Goal: Communication & Community: Answer question/provide support

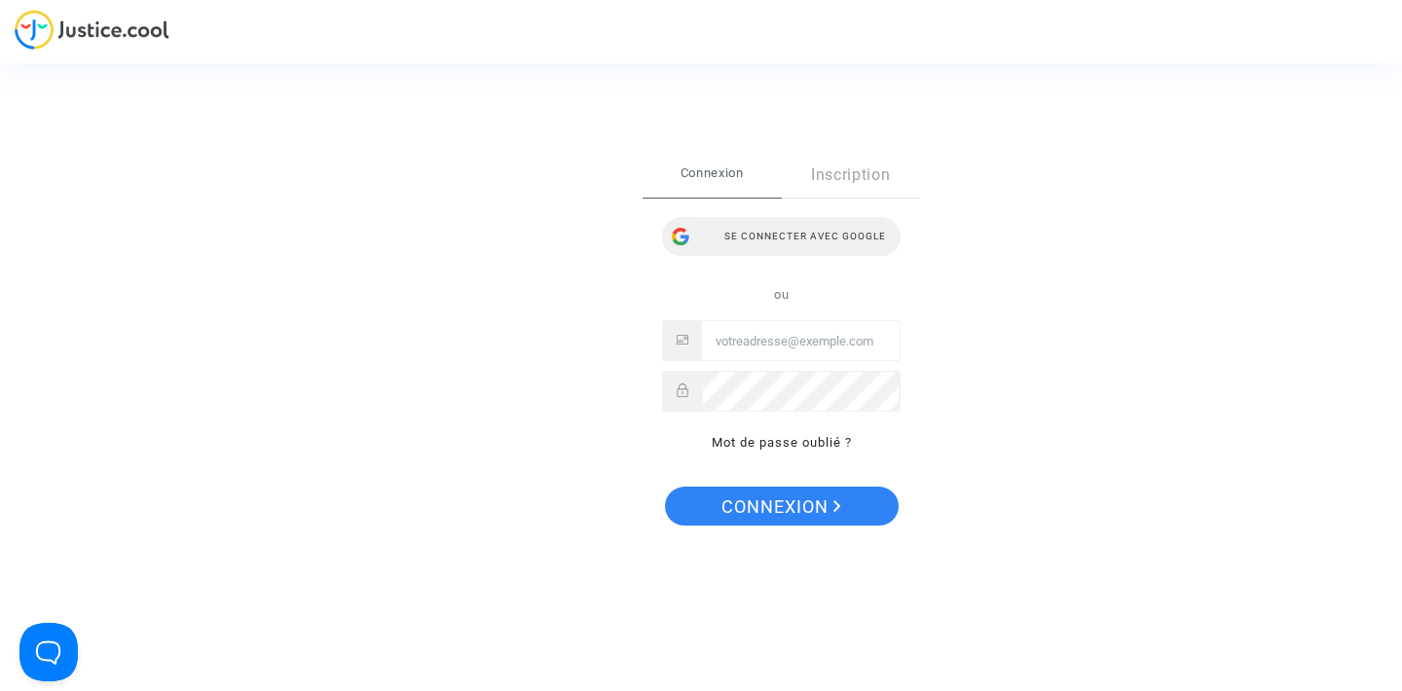
click at [782, 233] on div "Se connecter avec Google" at bounding box center [781, 236] width 239 height 39
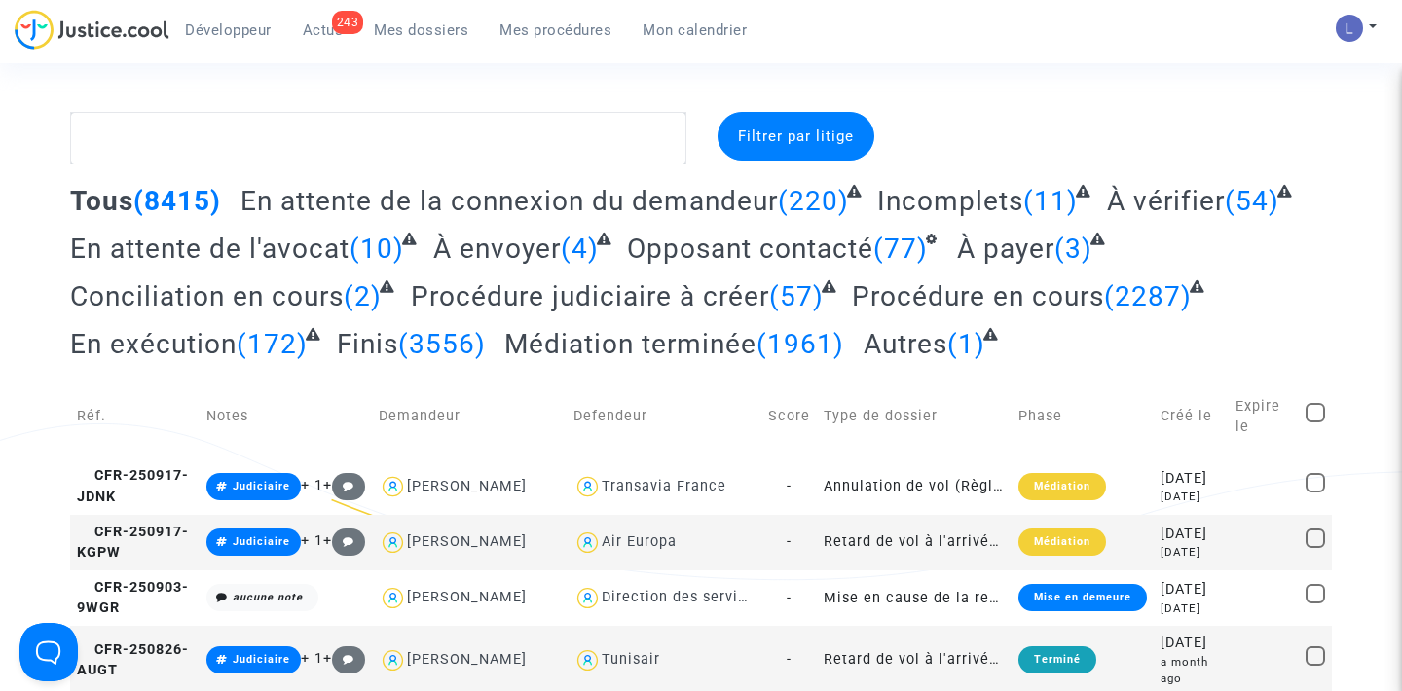
click at [343, 15] on div "243" at bounding box center [348, 22] width 32 height 23
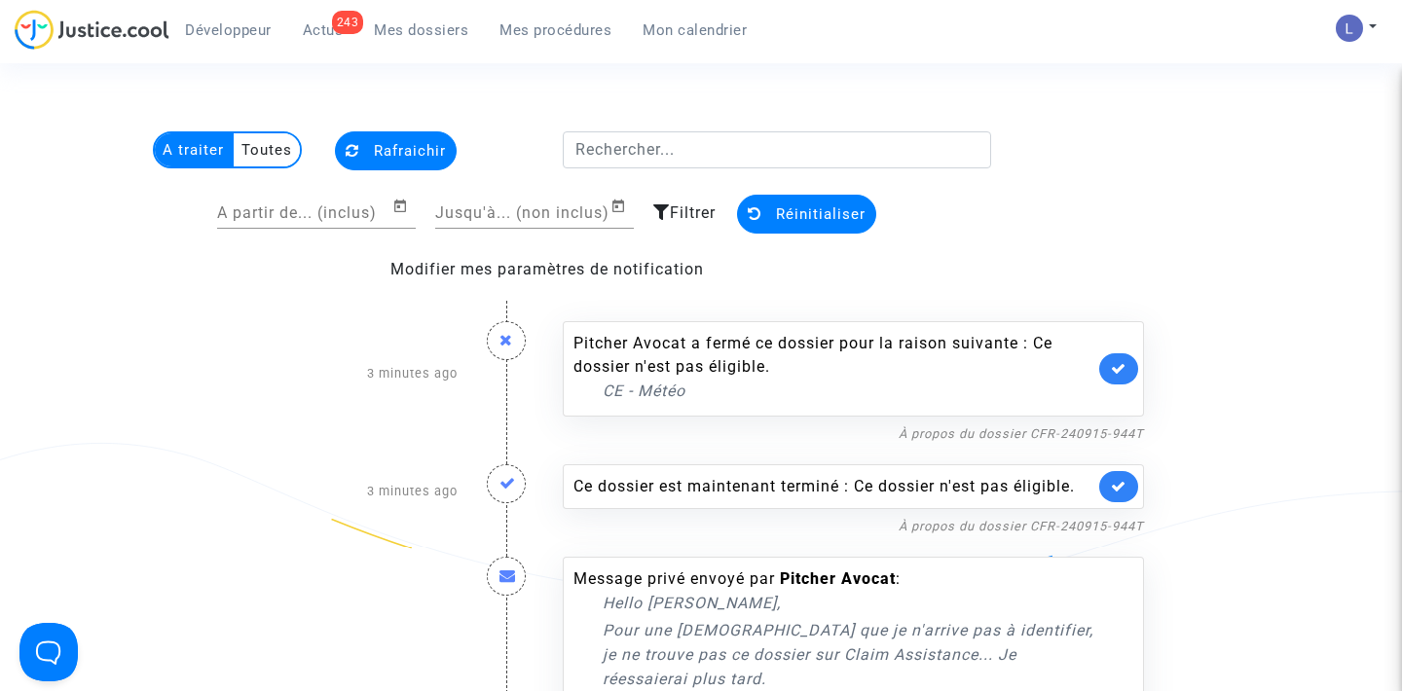
click at [1111, 360] on link at bounding box center [1119, 369] width 39 height 31
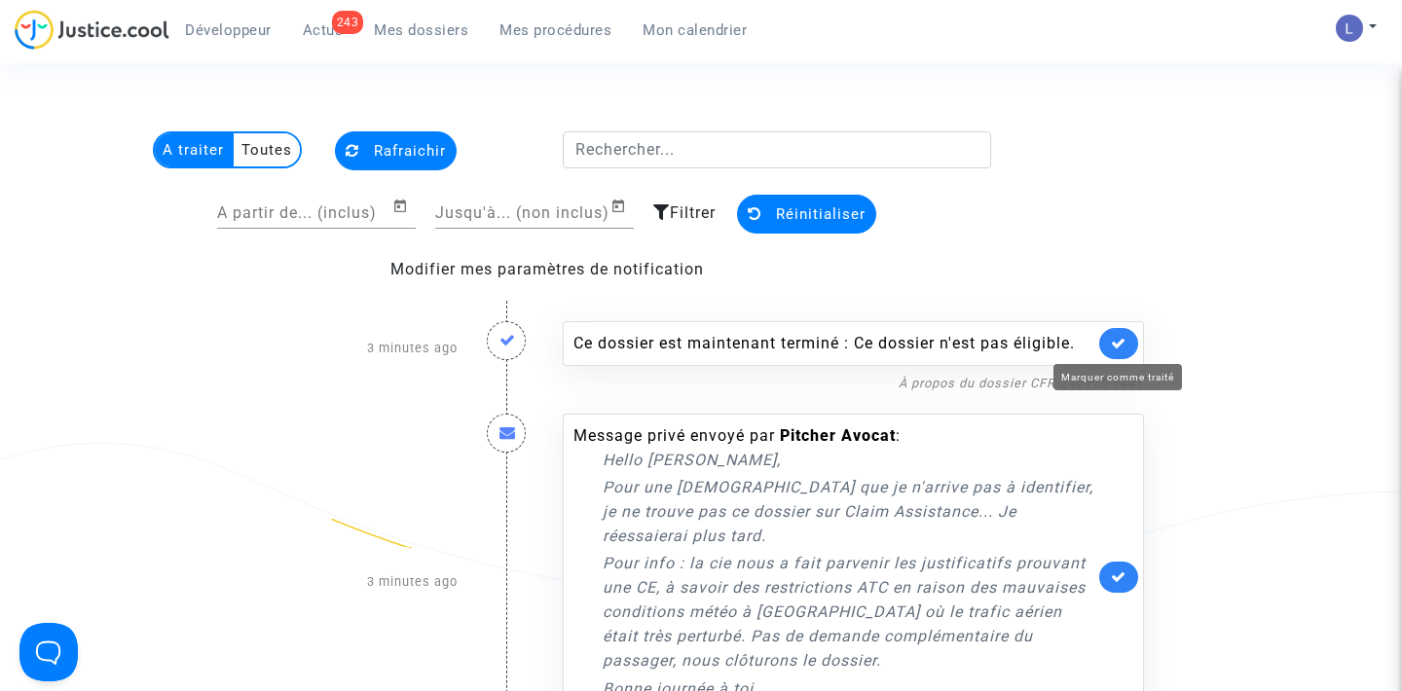
click at [1122, 340] on icon at bounding box center [1119, 343] width 16 height 15
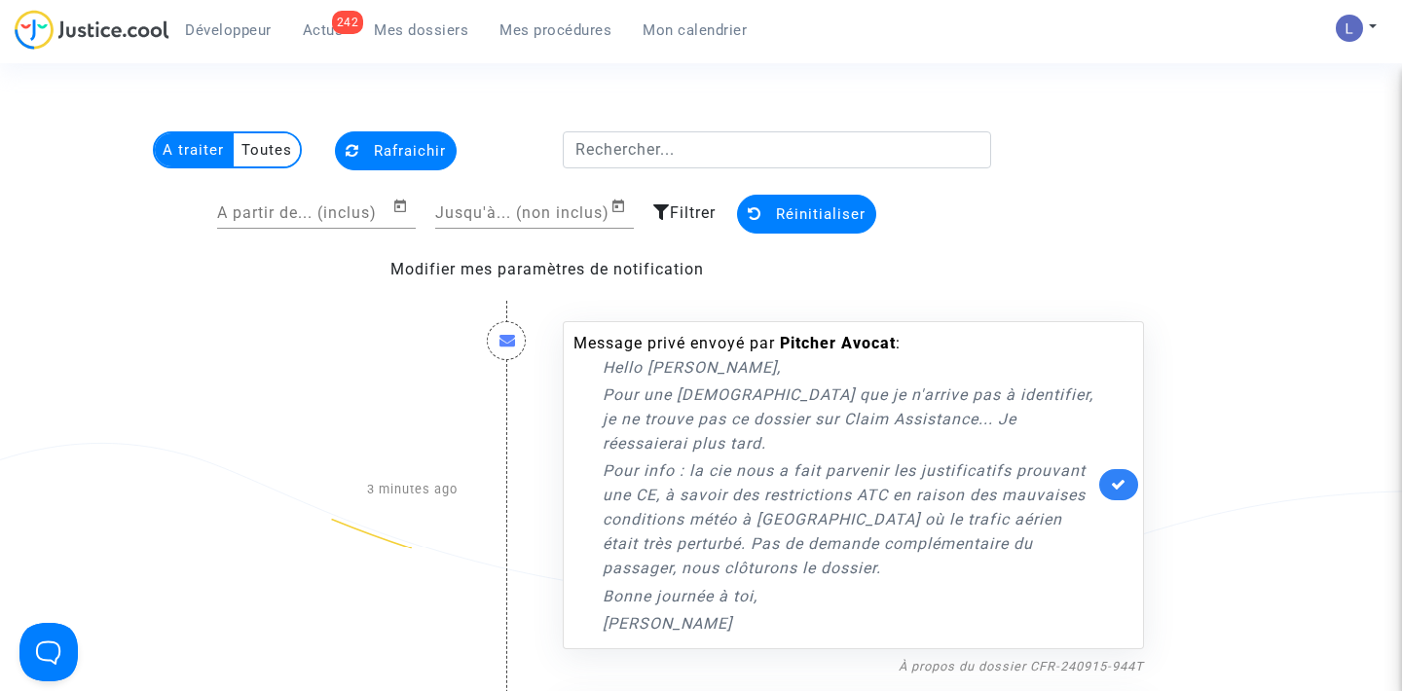
click at [1117, 472] on link at bounding box center [1119, 484] width 39 height 31
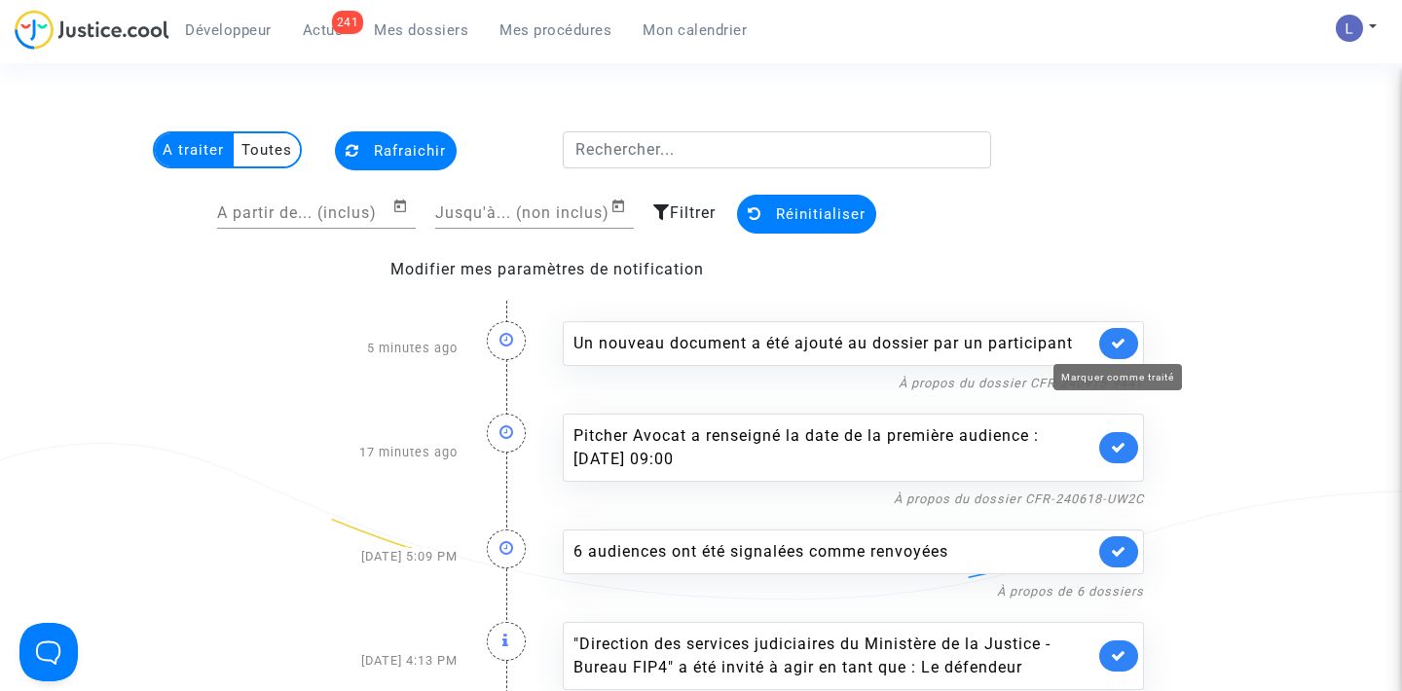
click at [1118, 340] on icon at bounding box center [1119, 343] width 16 height 15
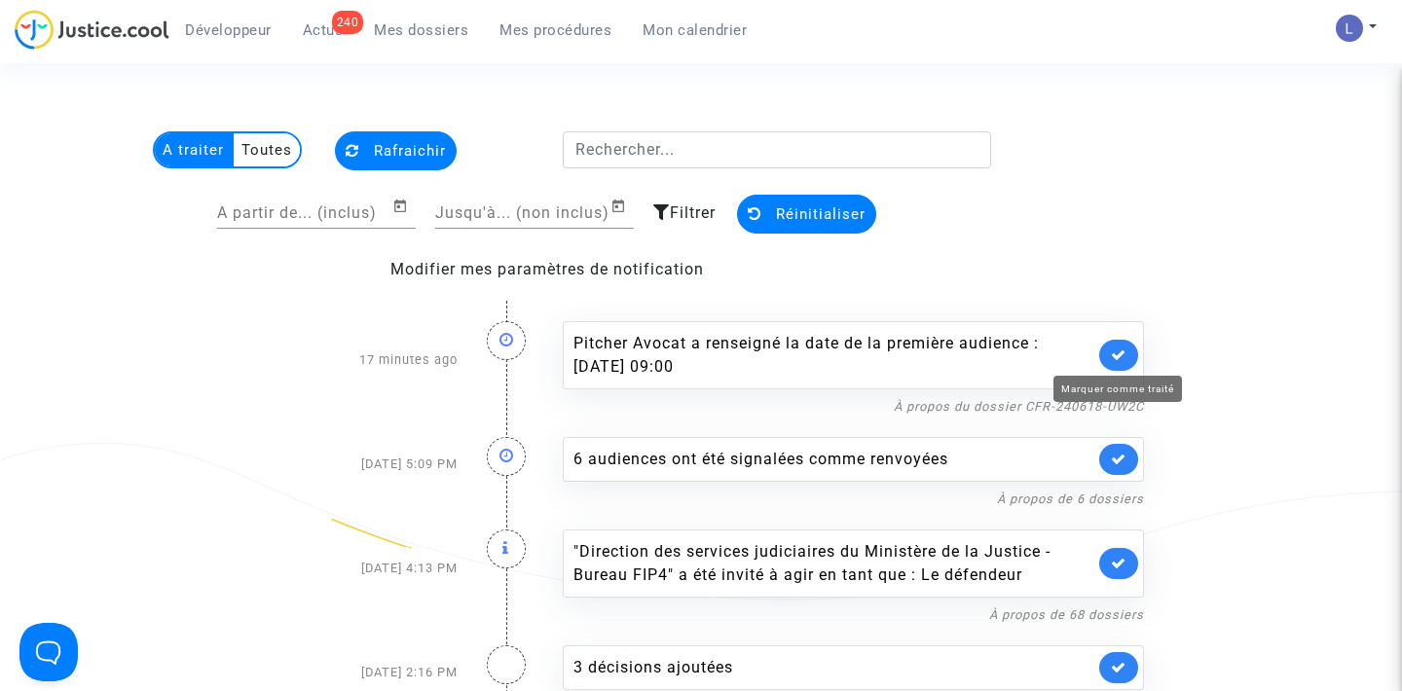
click at [1120, 358] on icon at bounding box center [1119, 355] width 16 height 15
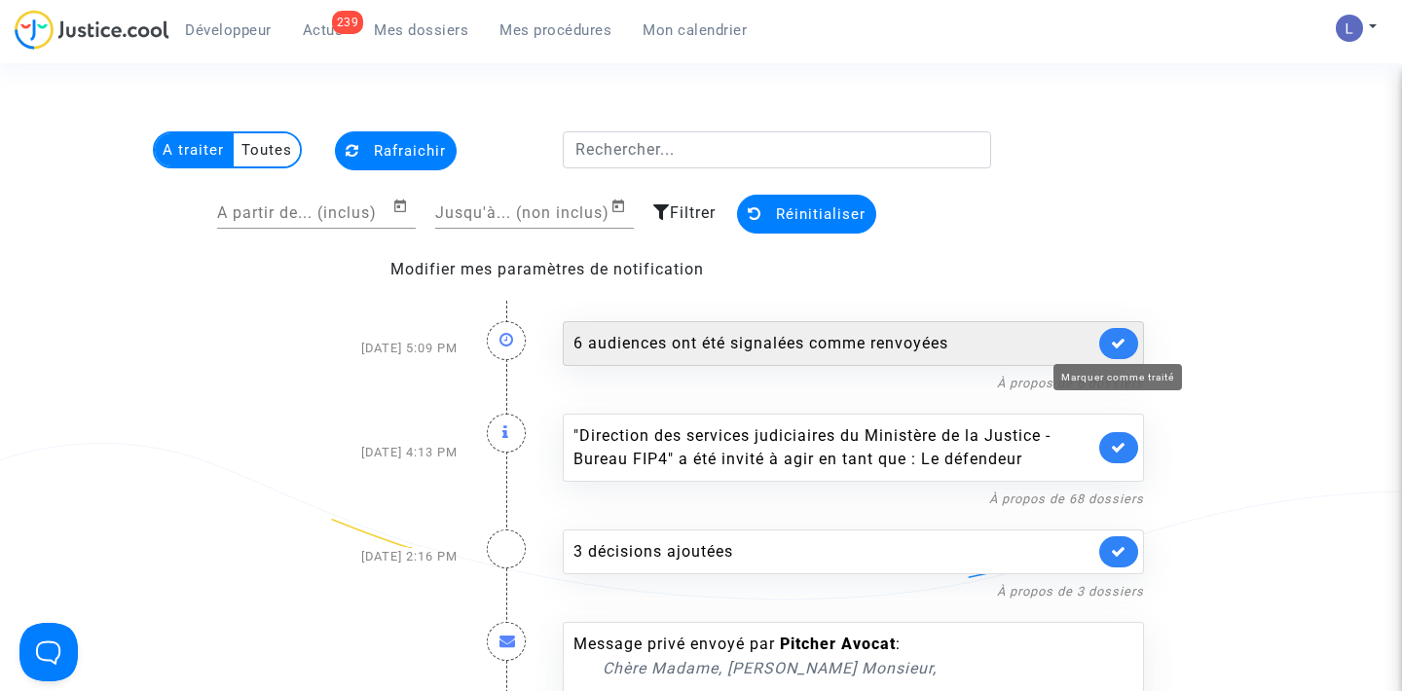
click at [1120, 345] on icon at bounding box center [1119, 343] width 16 height 15
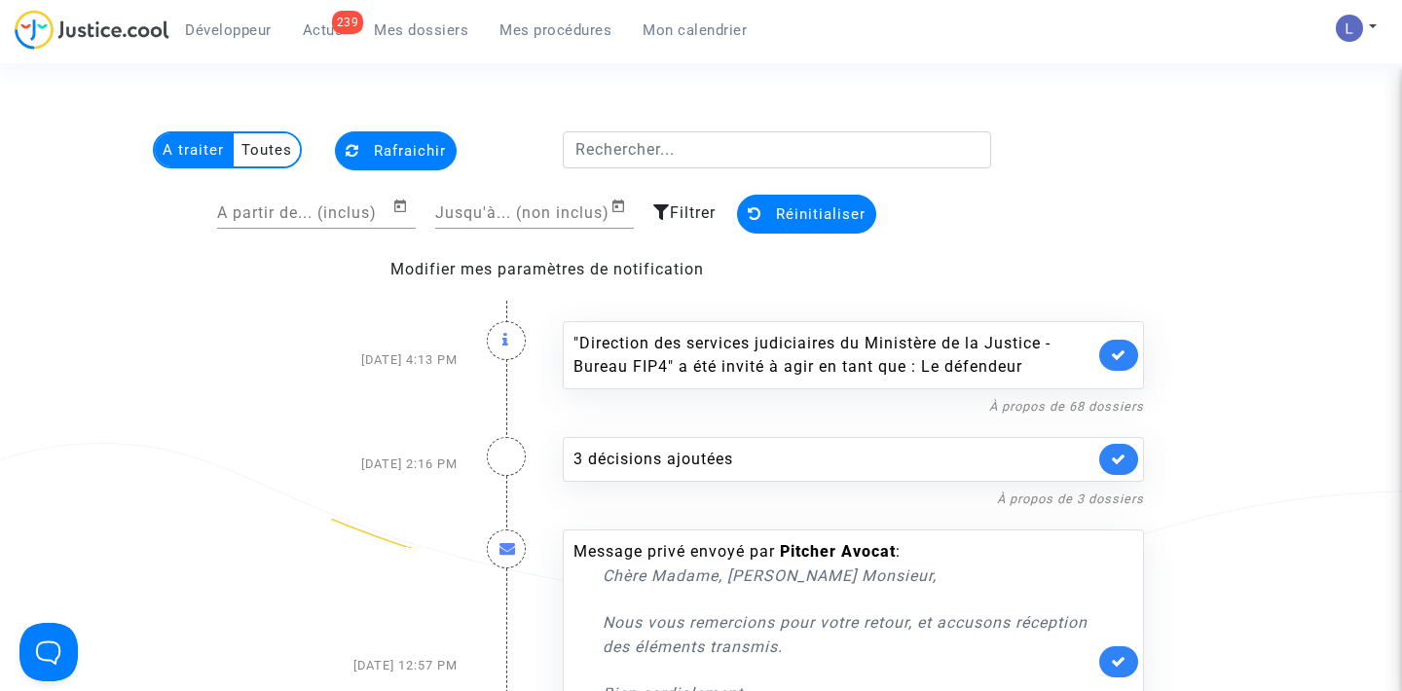
click at [1120, 345] on link at bounding box center [1119, 355] width 39 height 31
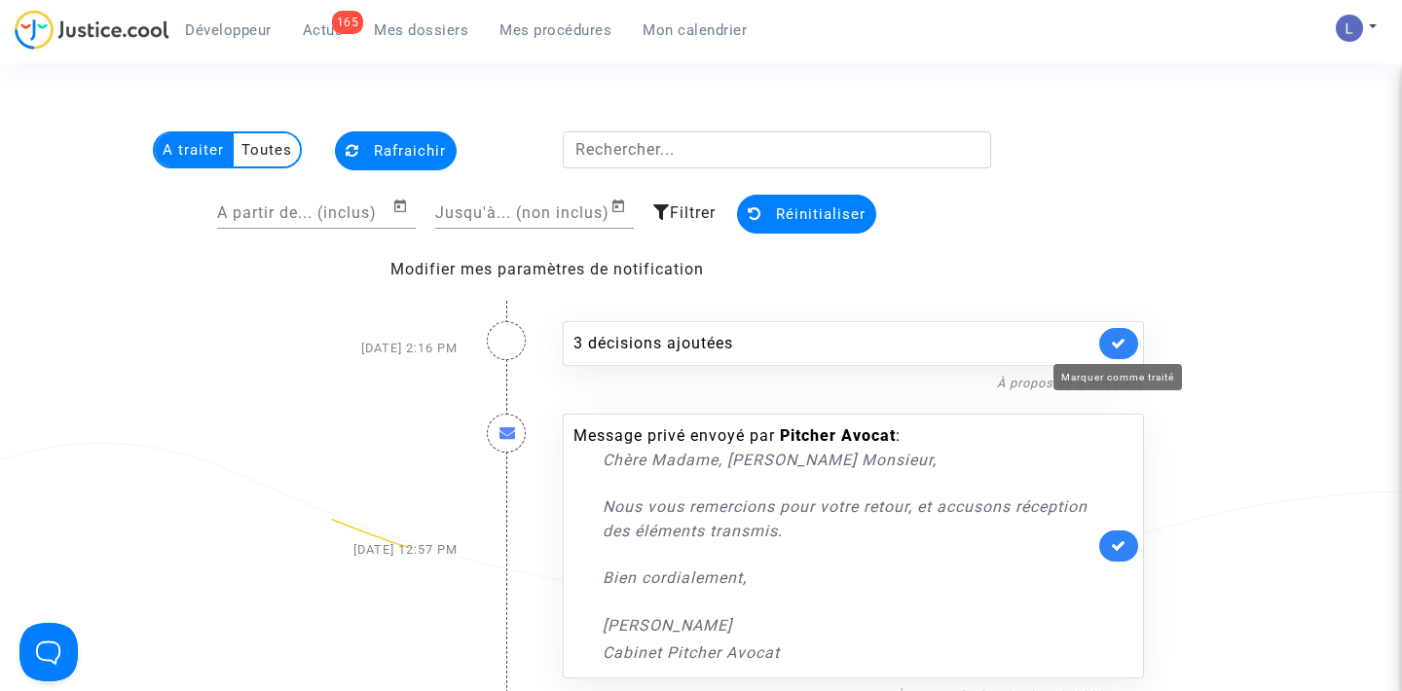
click at [1120, 345] on icon at bounding box center [1119, 343] width 16 height 15
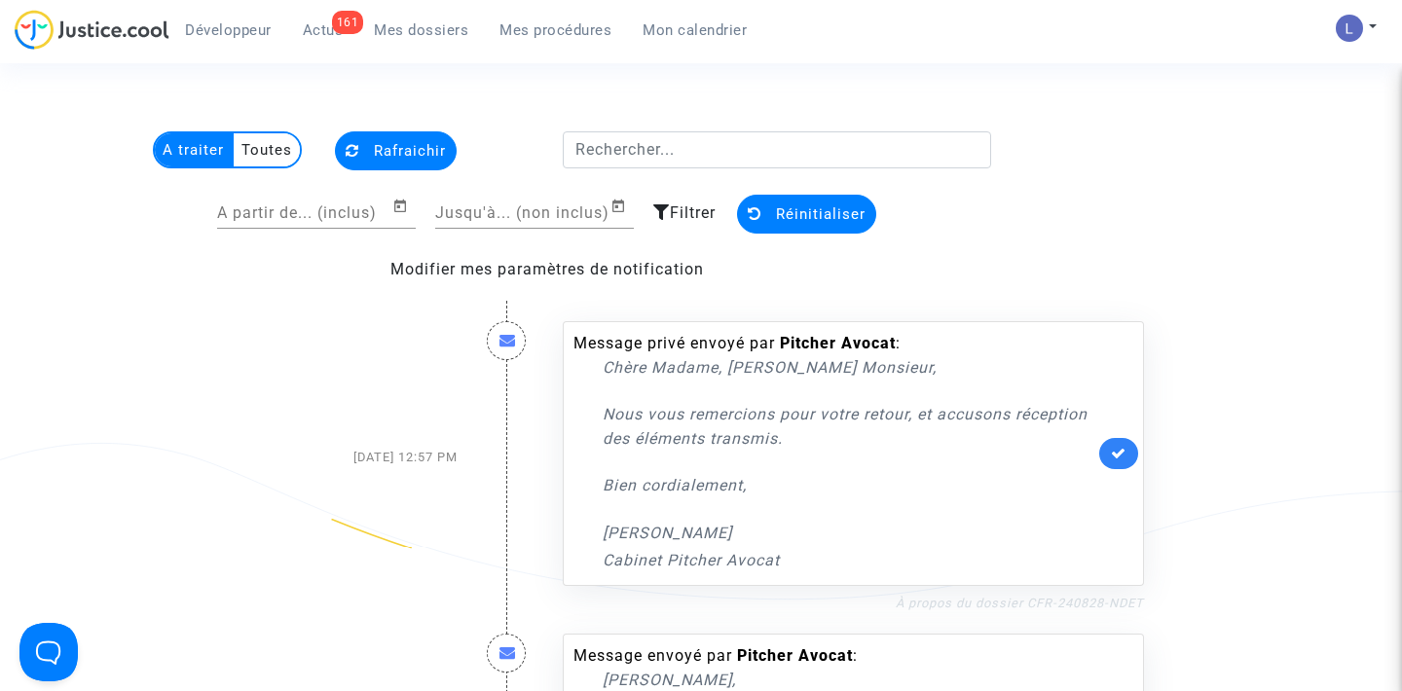
click at [988, 602] on link "À propos du dossier CFR-240828-NDET" at bounding box center [1020, 603] width 248 height 15
click at [1122, 453] on icon at bounding box center [1119, 453] width 16 height 15
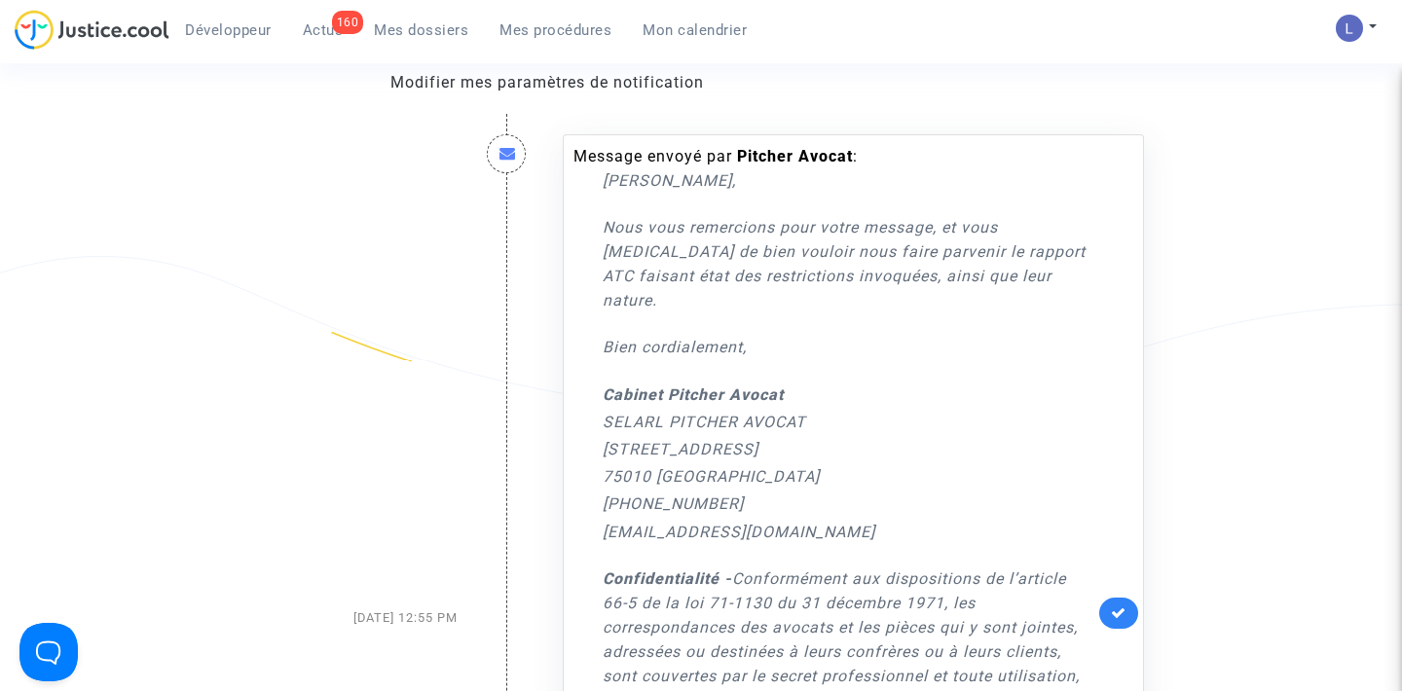
scroll to position [204, 0]
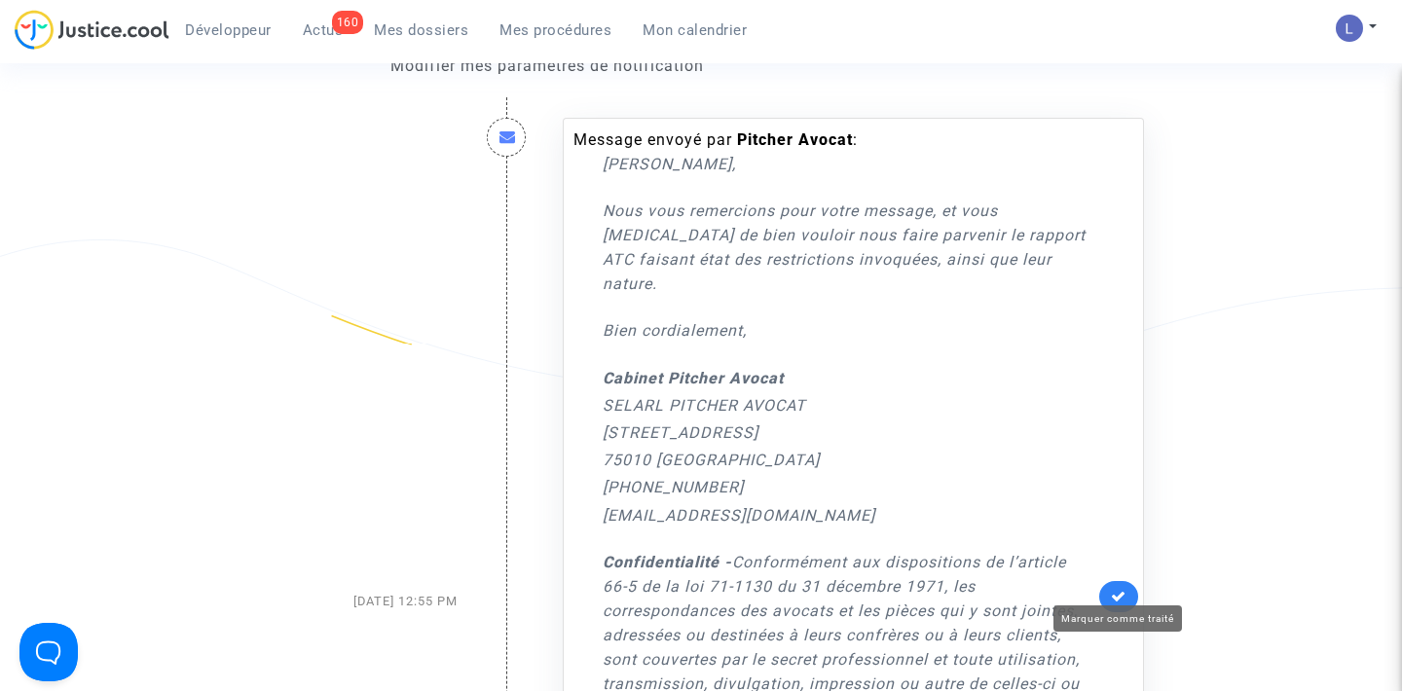
click at [1118, 589] on icon at bounding box center [1119, 596] width 16 height 15
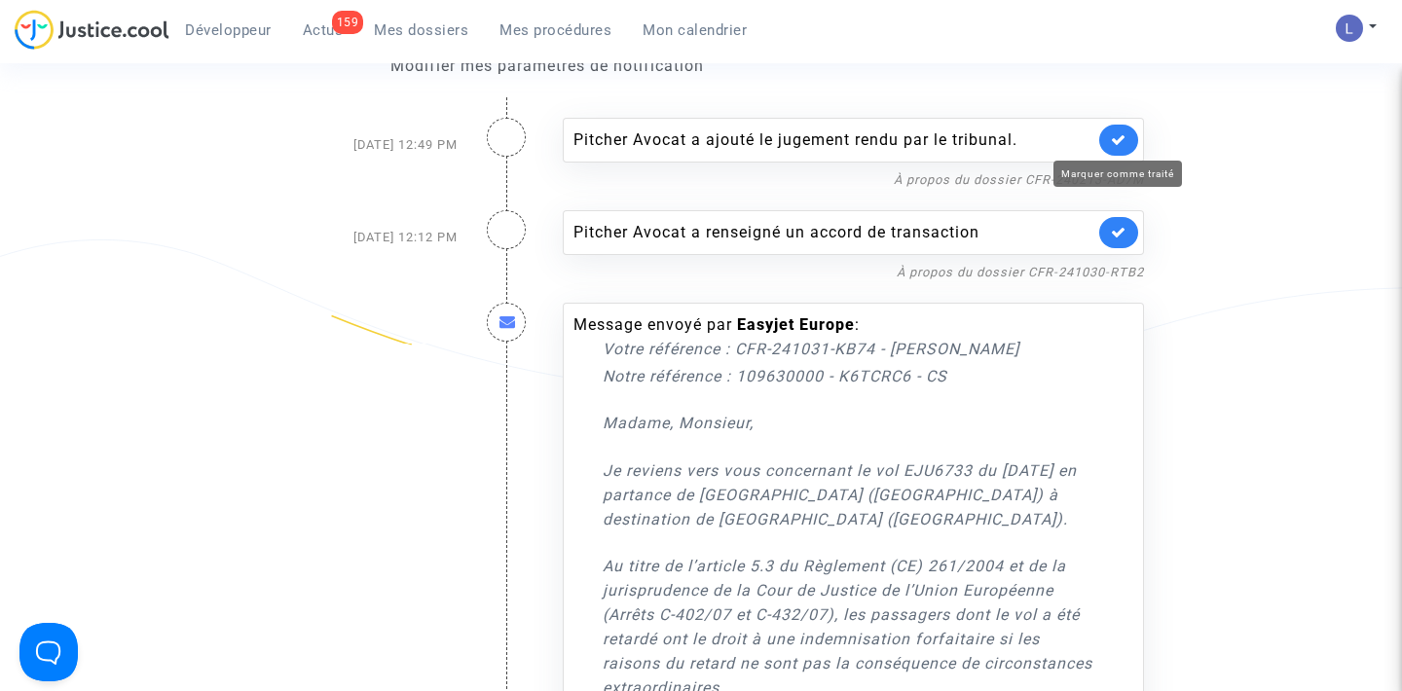
click at [1115, 142] on icon at bounding box center [1119, 139] width 16 height 15
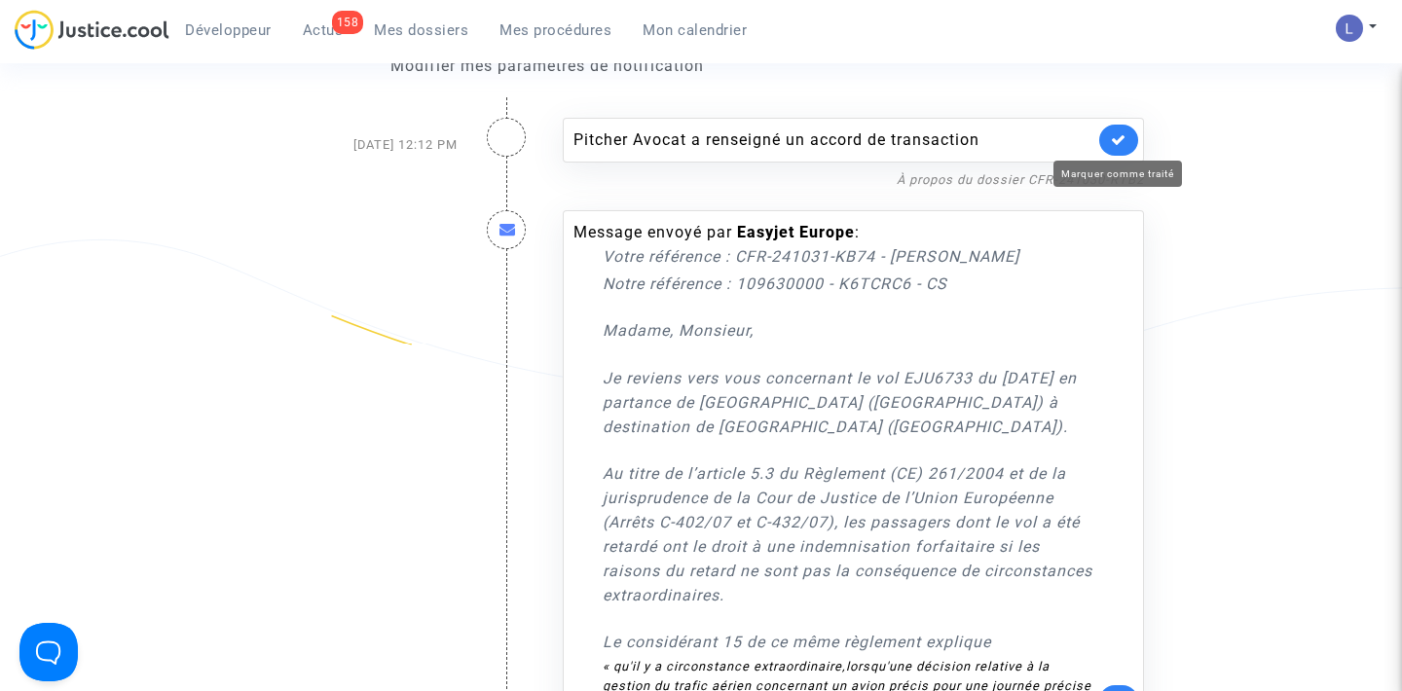
click at [1115, 142] on icon at bounding box center [1119, 139] width 16 height 15
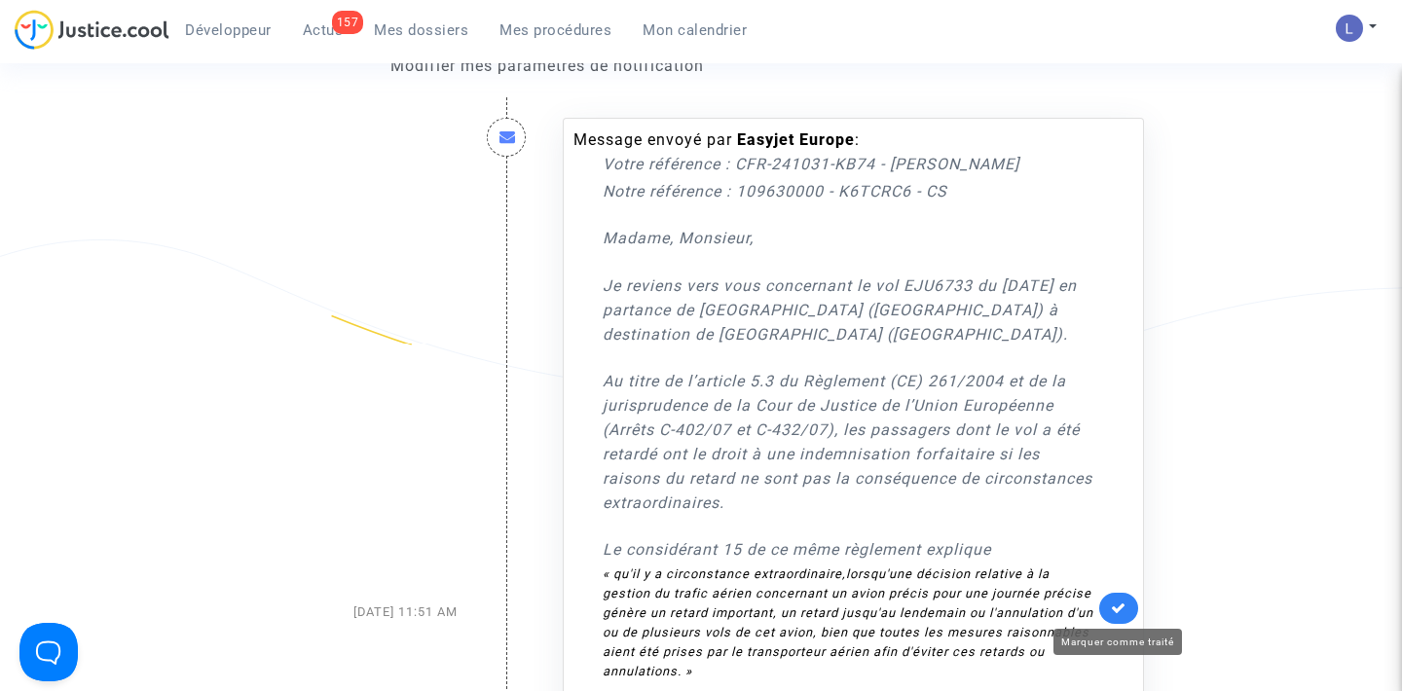
click at [1114, 601] on icon at bounding box center [1119, 608] width 16 height 15
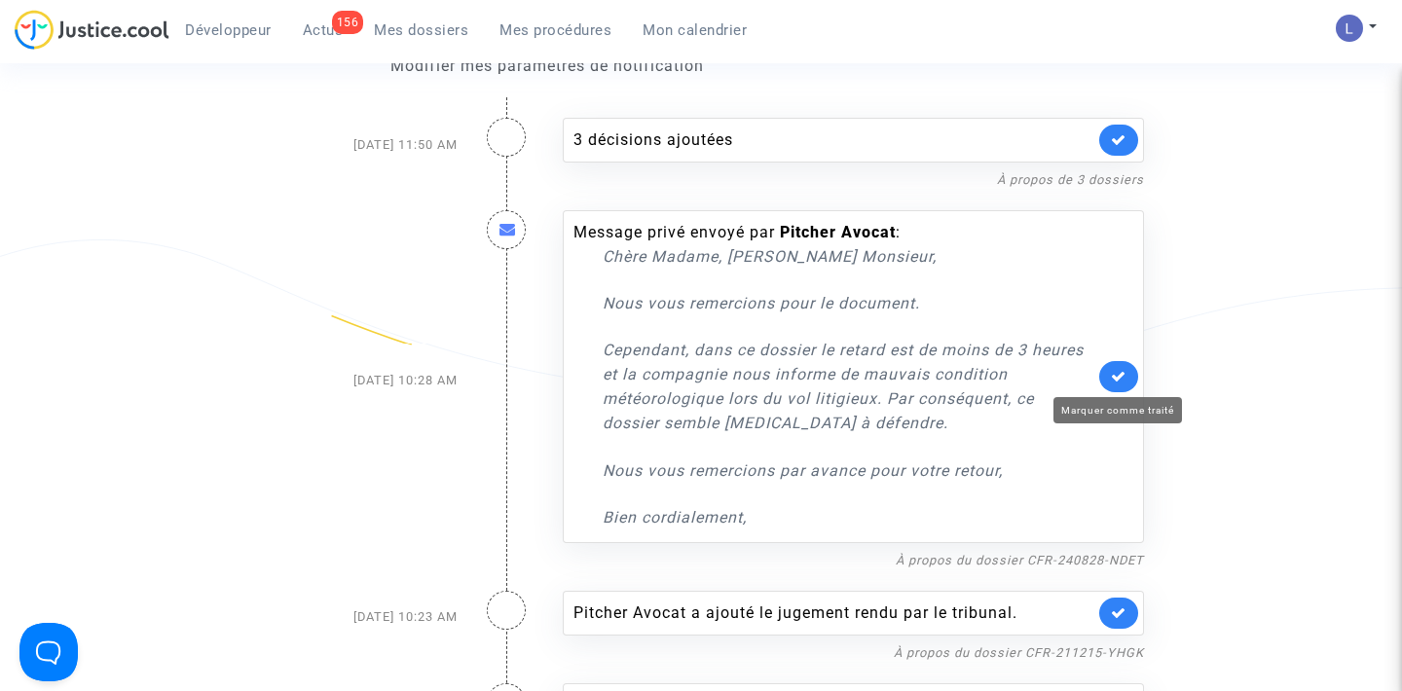
click at [1125, 376] on icon at bounding box center [1119, 376] width 16 height 15
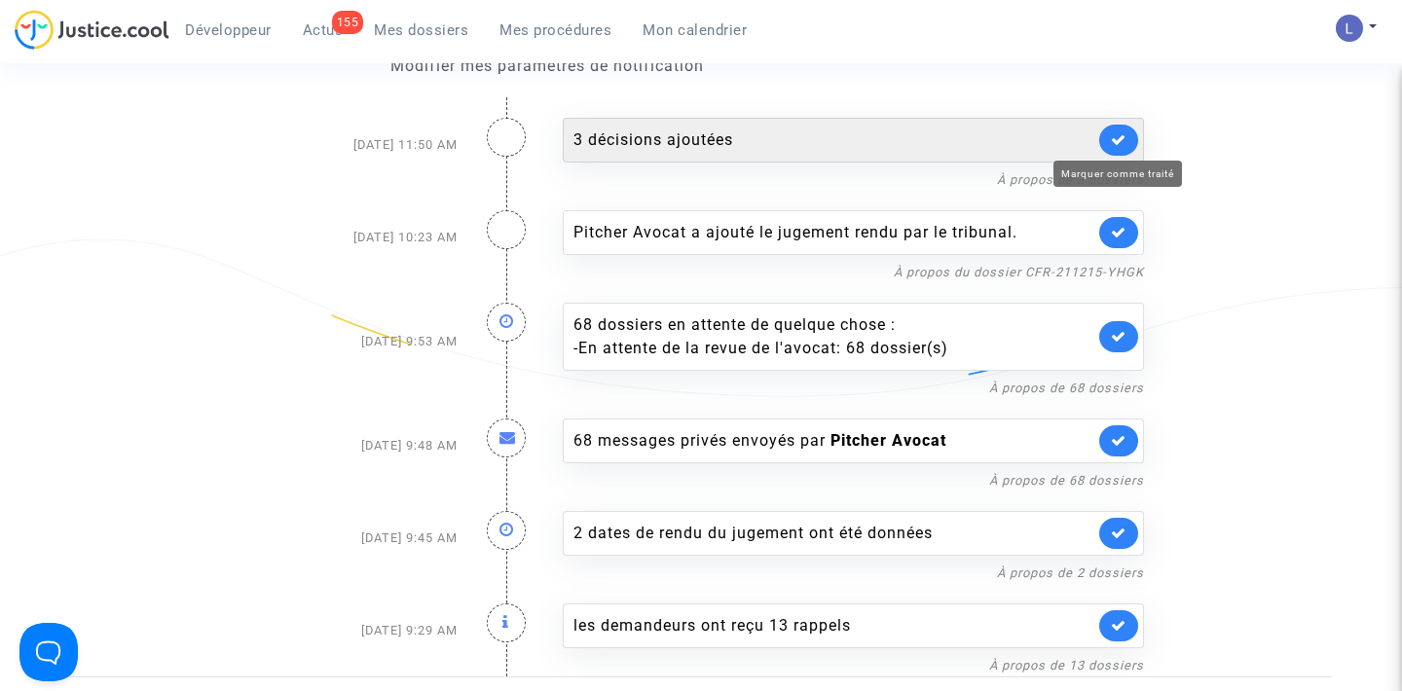
click at [1118, 133] on icon at bounding box center [1119, 139] width 16 height 15
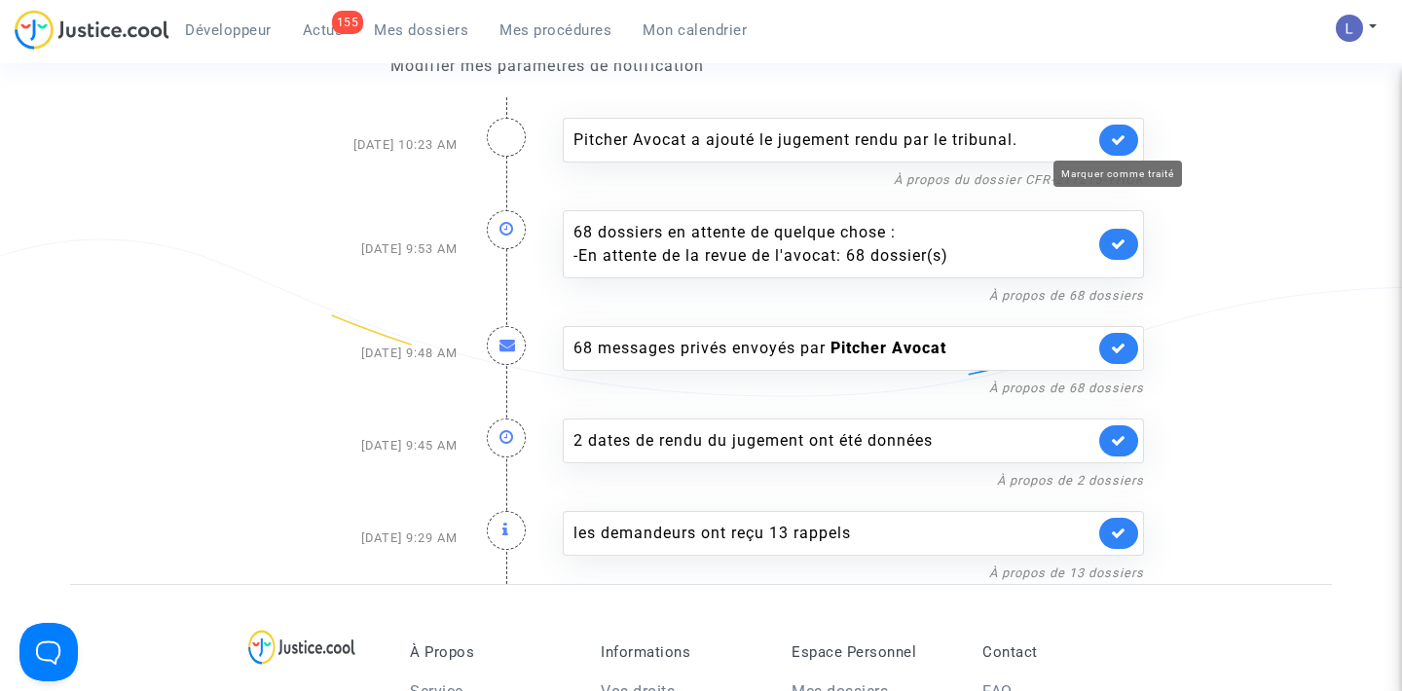
click at [1118, 133] on icon at bounding box center [1119, 139] width 16 height 15
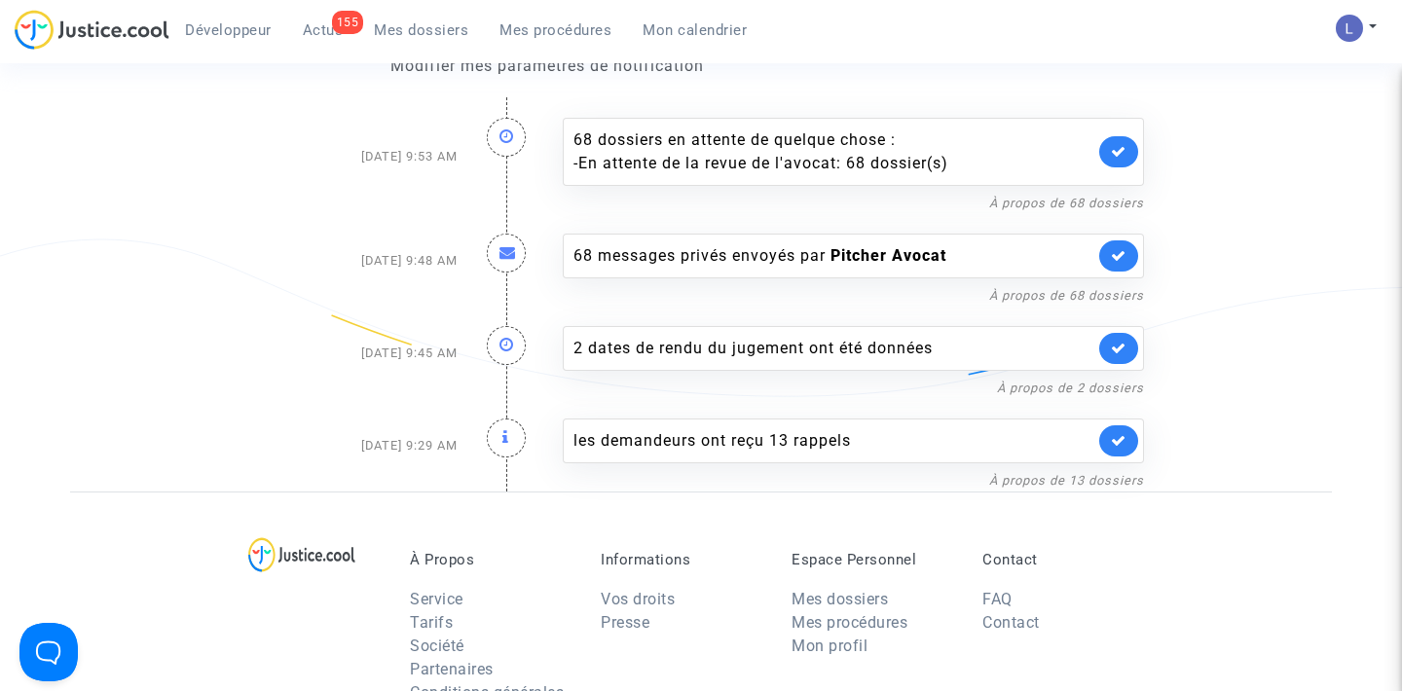
click at [1118, 133] on div "68 dossiers en attente de quelque chose : - En attente de la revue de l'avocat:…" at bounding box center [853, 152] width 581 height 68
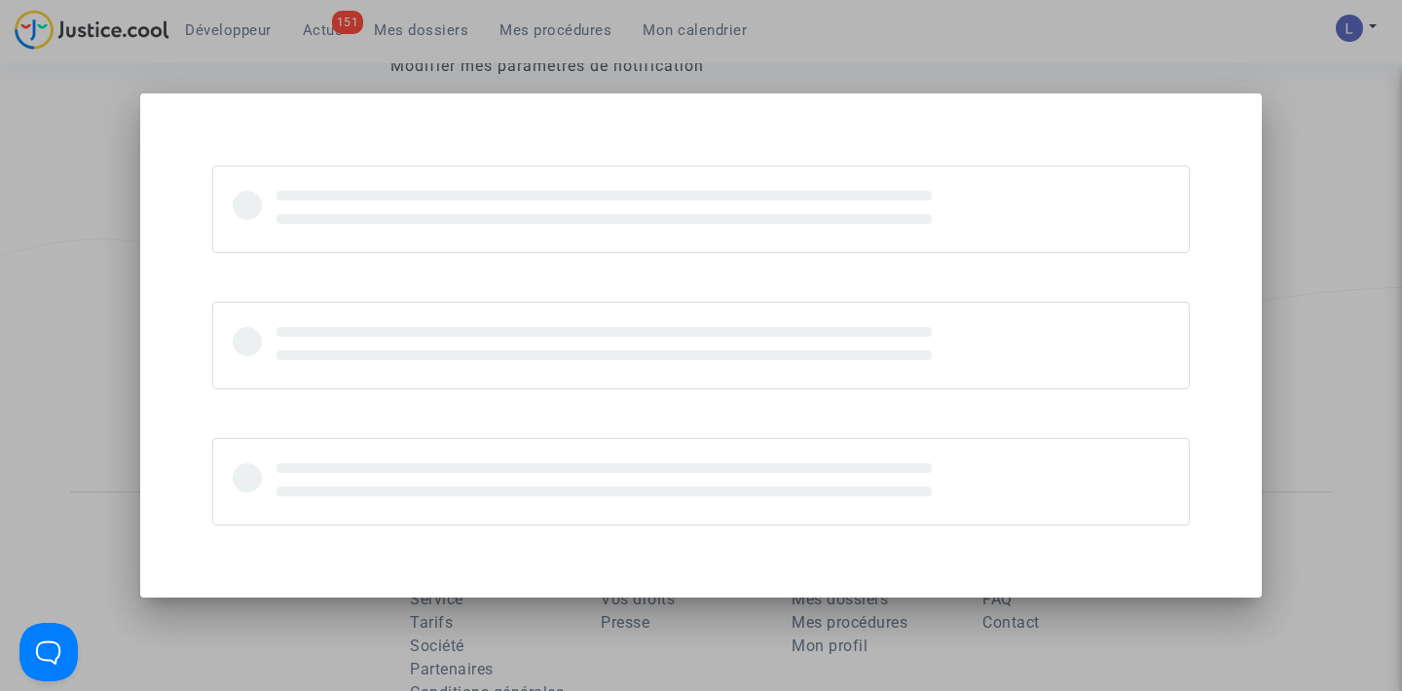
click at [1118, 133] on mat-dialog-container at bounding box center [701, 345] width 1122 height 504
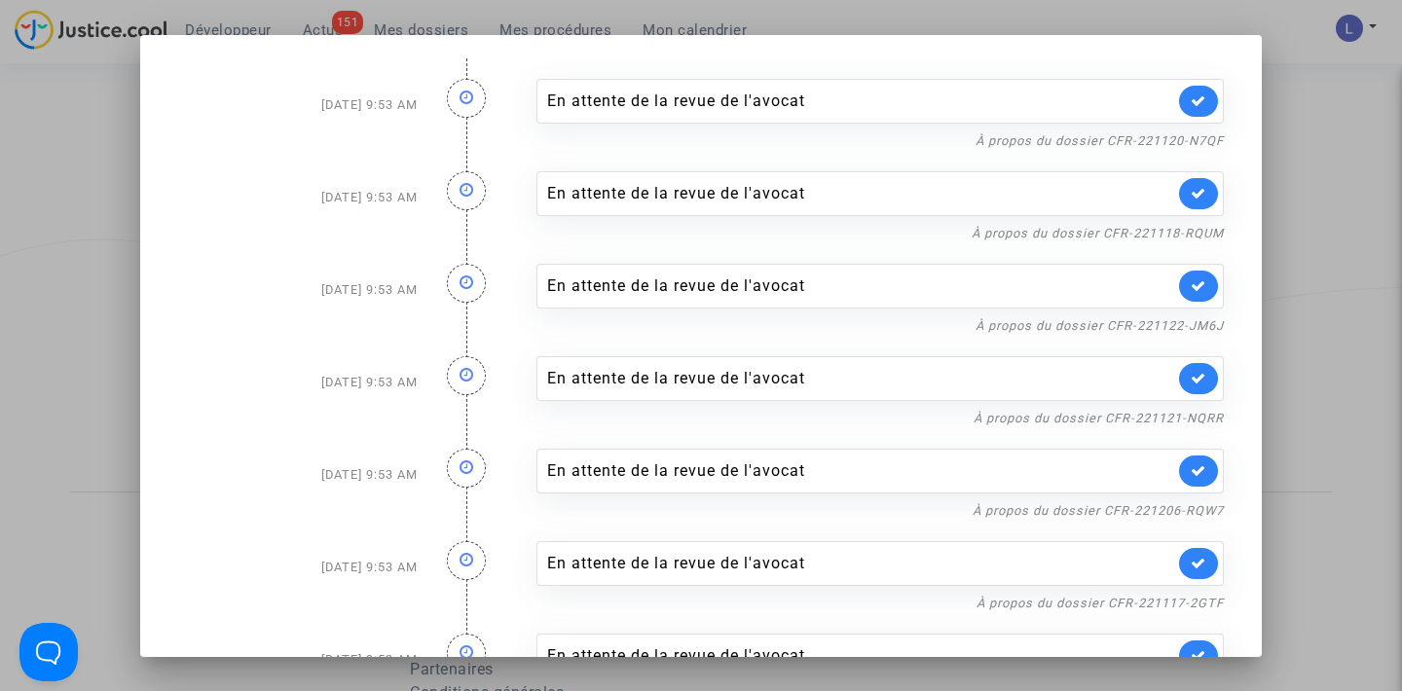
click at [1316, 115] on div at bounding box center [701, 345] width 1402 height 691
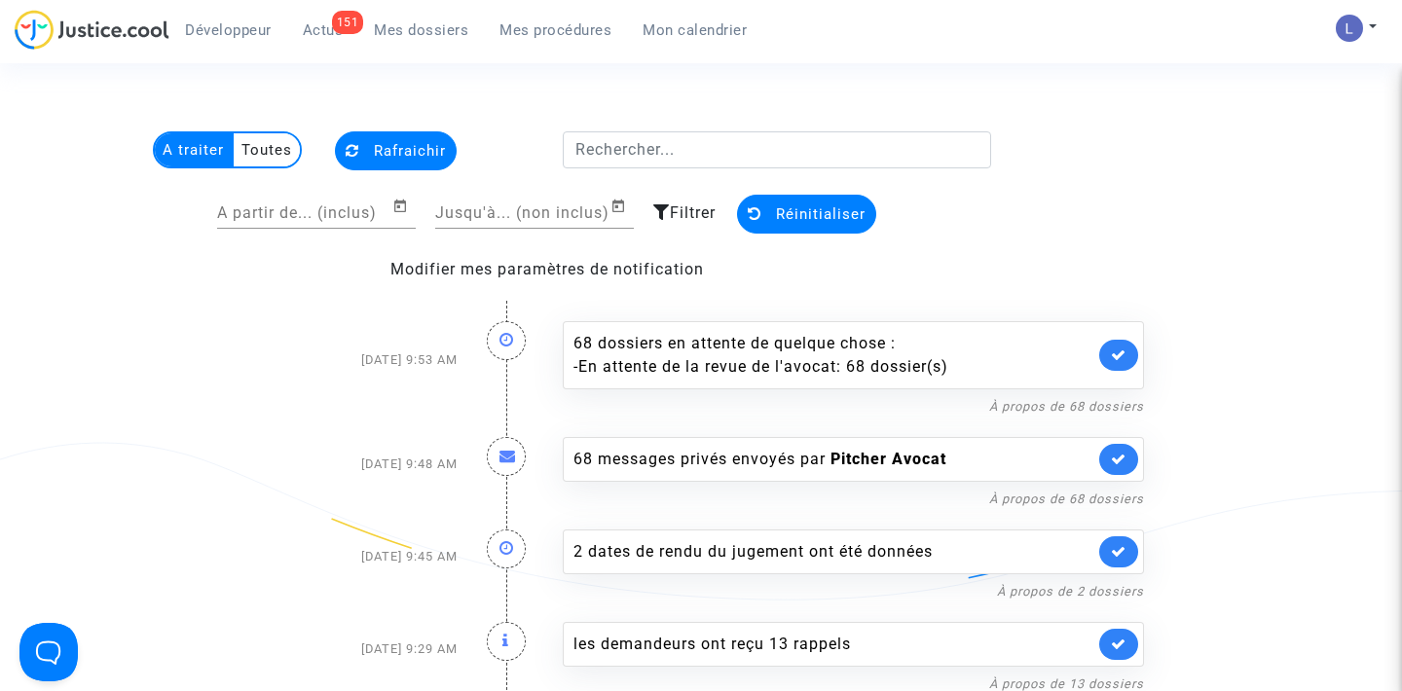
scroll to position [204, 0]
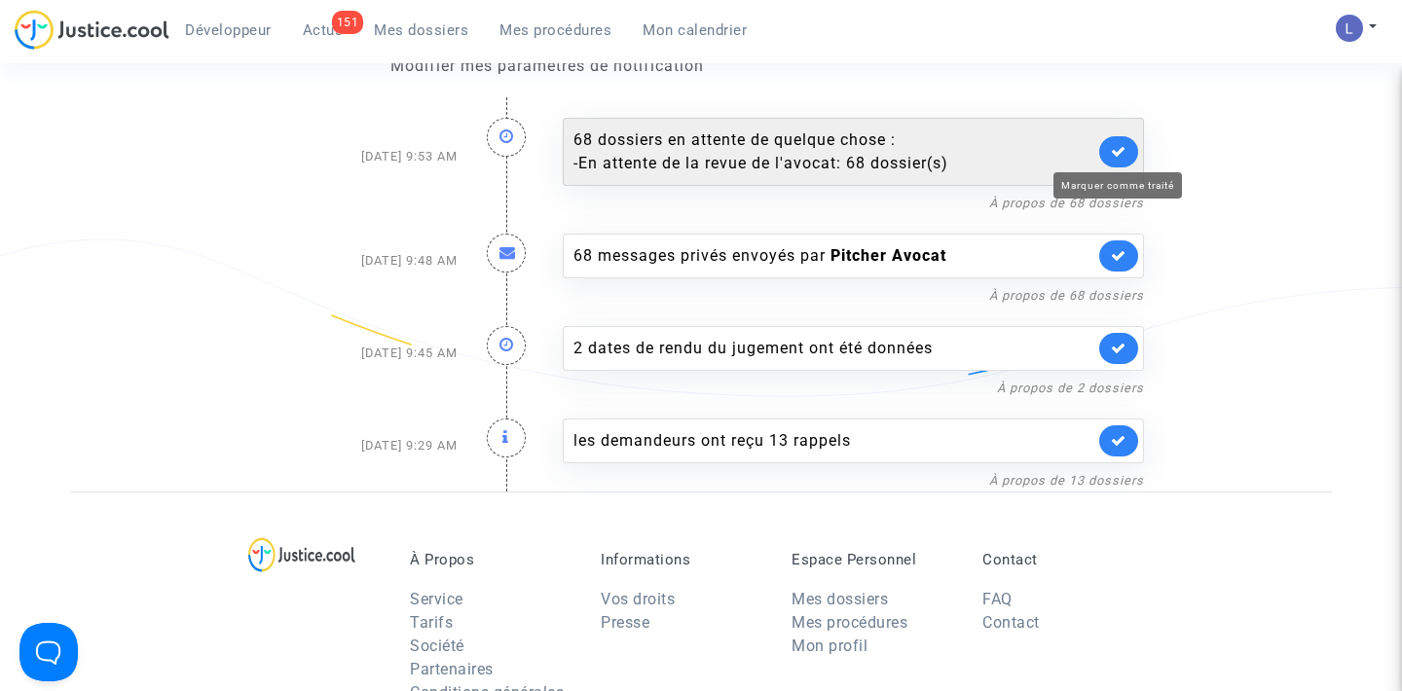
click at [1119, 153] on icon at bounding box center [1119, 151] width 16 height 15
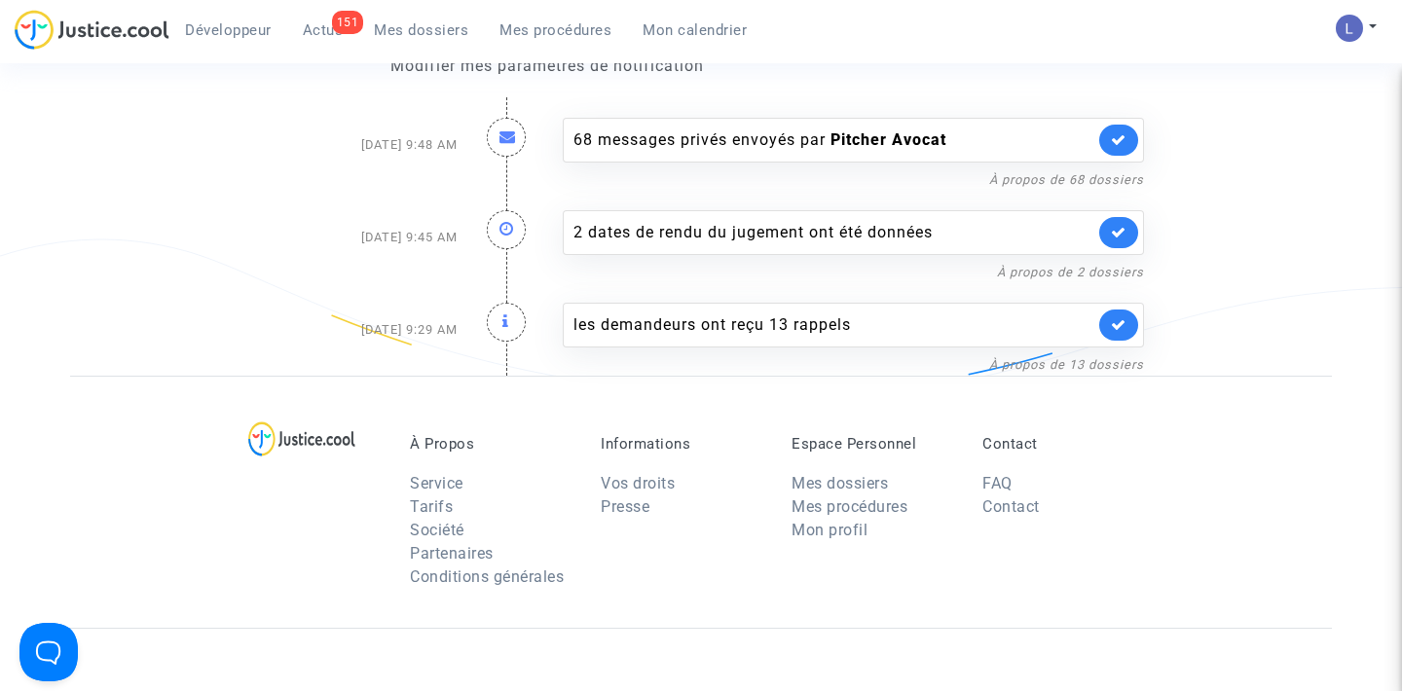
click at [1119, 153] on link at bounding box center [1119, 140] width 39 height 31
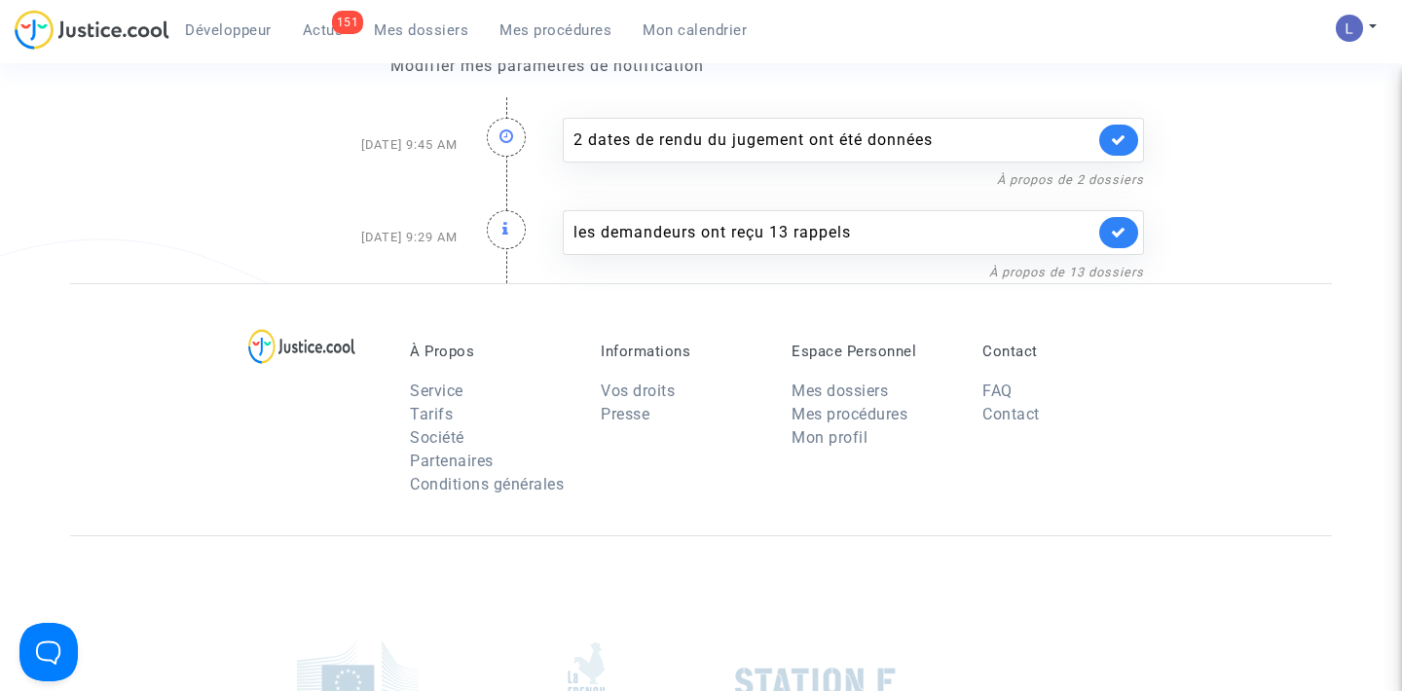
click at [1119, 153] on link at bounding box center [1119, 140] width 39 height 31
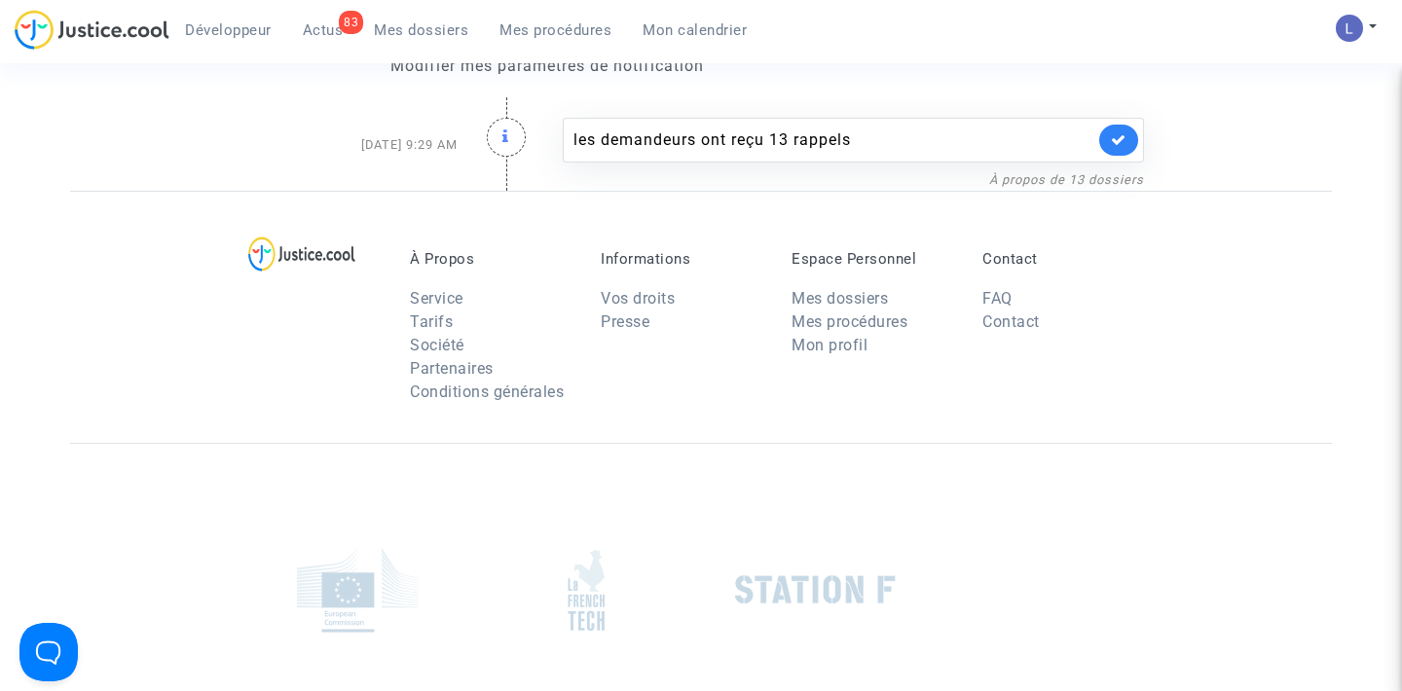
click at [1119, 153] on link at bounding box center [1119, 140] width 39 height 31
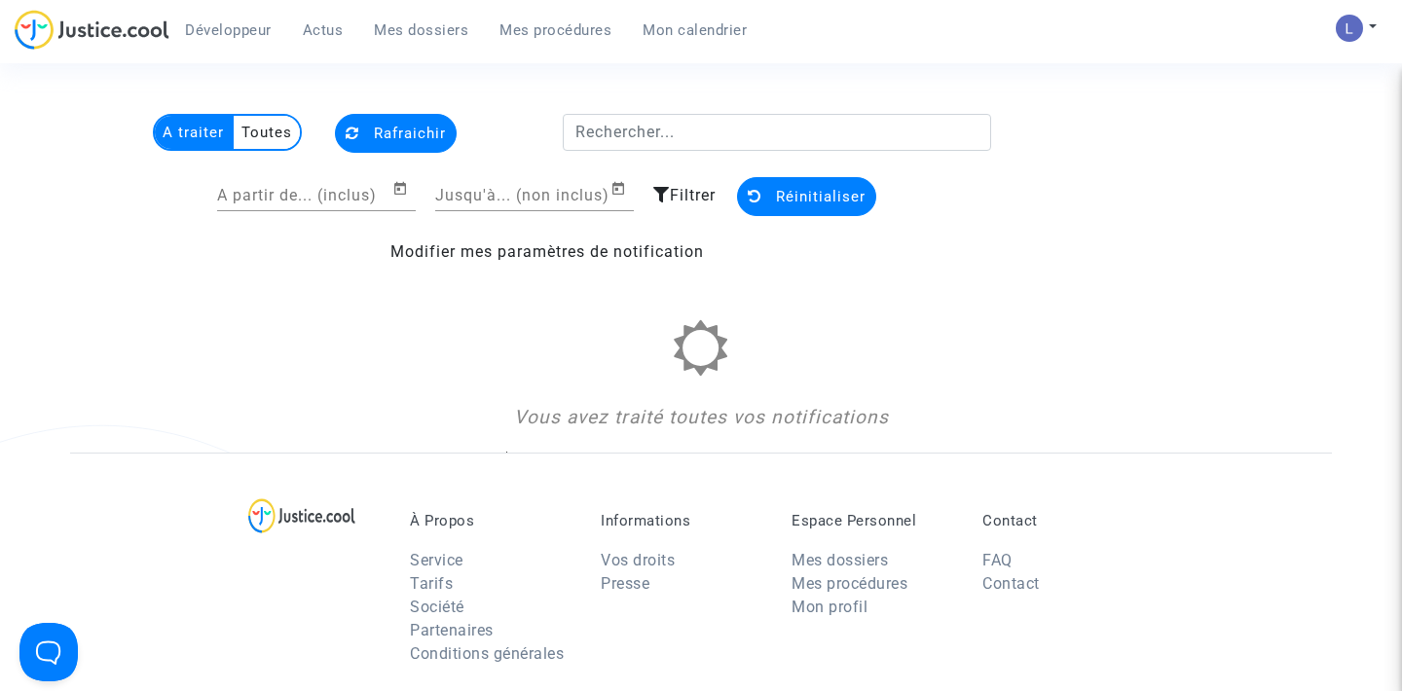
scroll to position [0, 0]
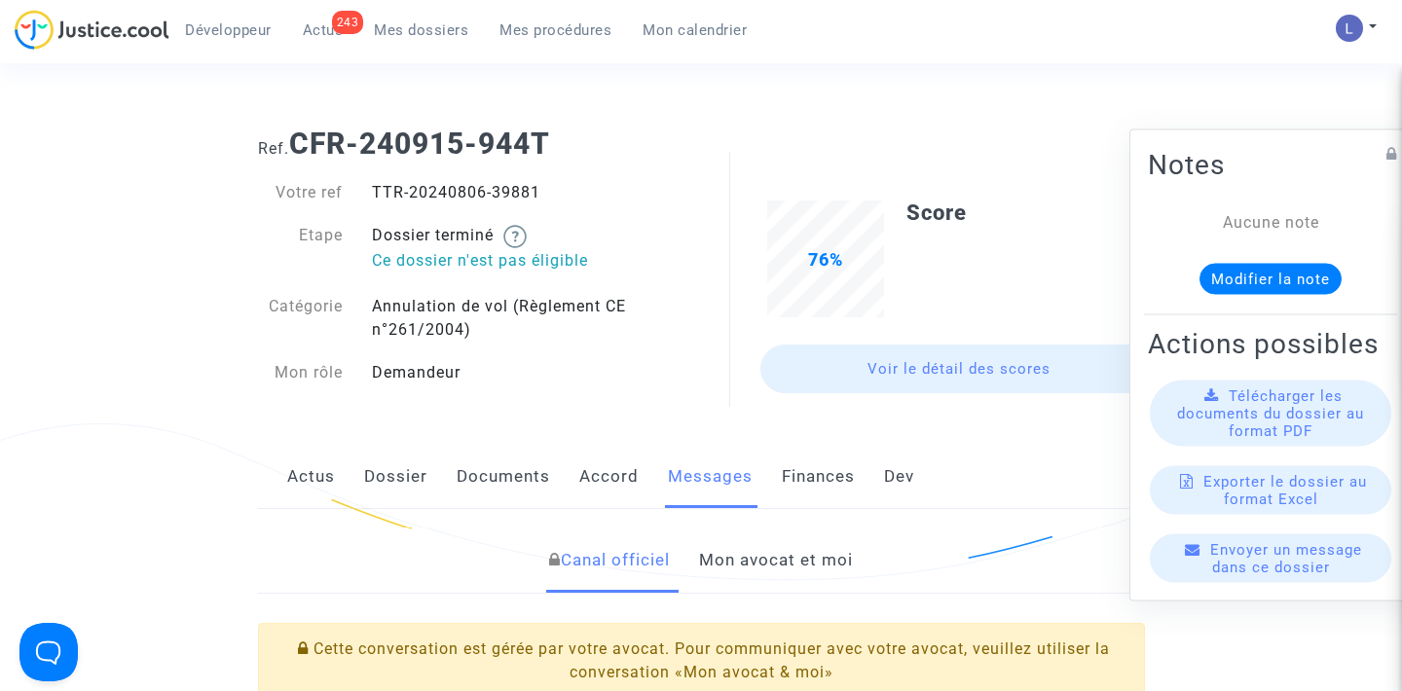
click at [753, 574] on link "Mon avocat et moi" at bounding box center [776, 561] width 154 height 64
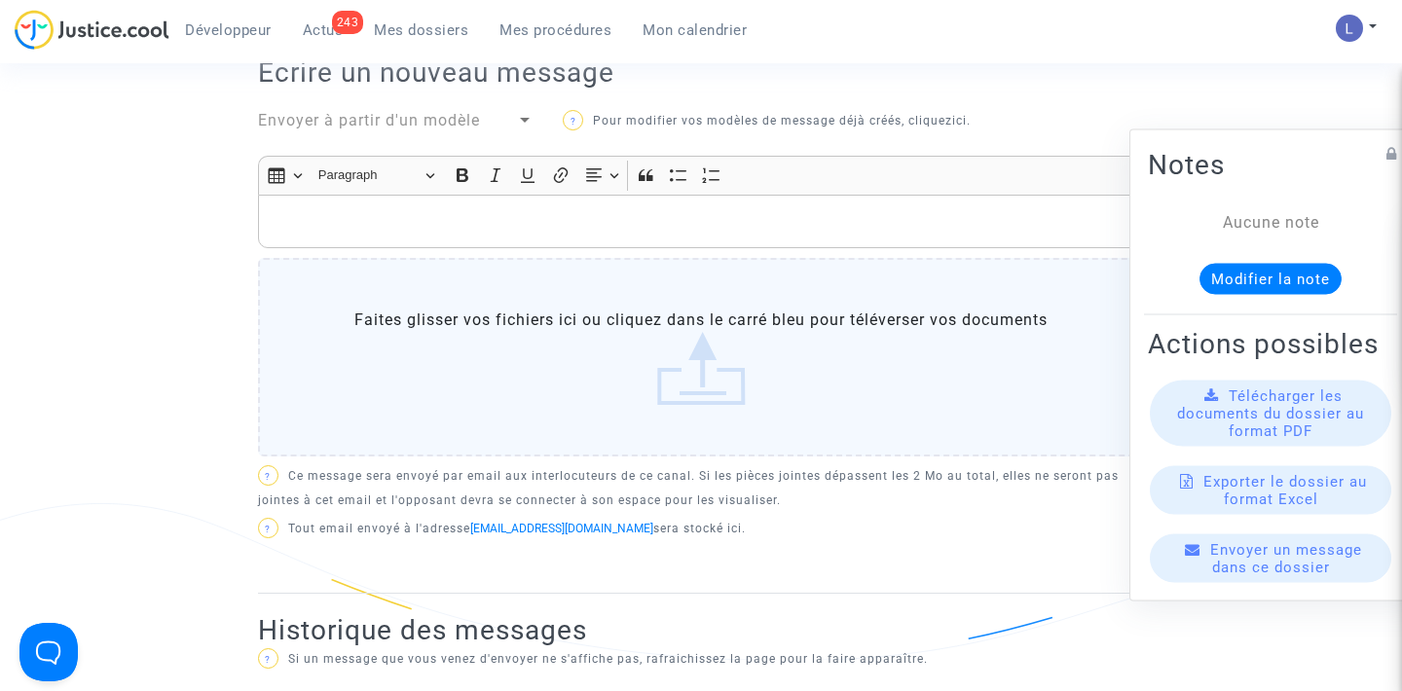
scroll to position [537, 0]
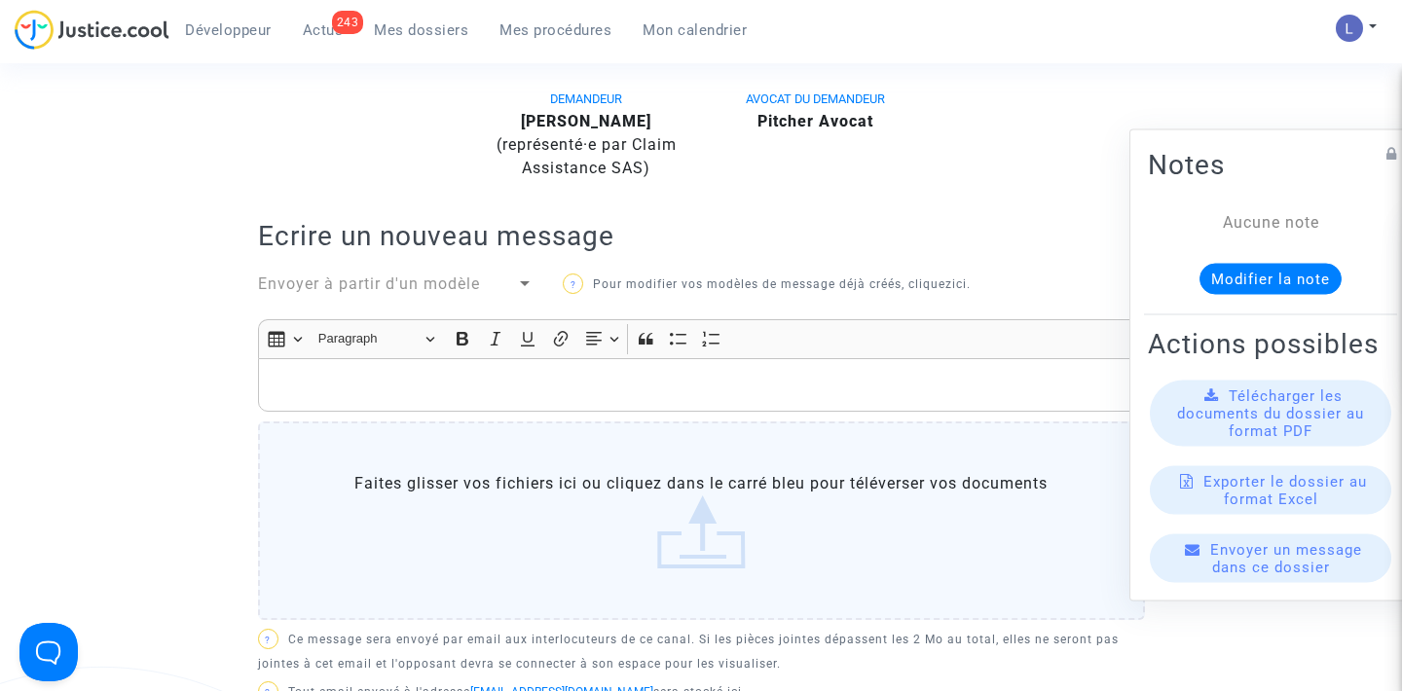
click at [361, 381] on p "Rich Text Editor, main" at bounding box center [701, 385] width 867 height 24
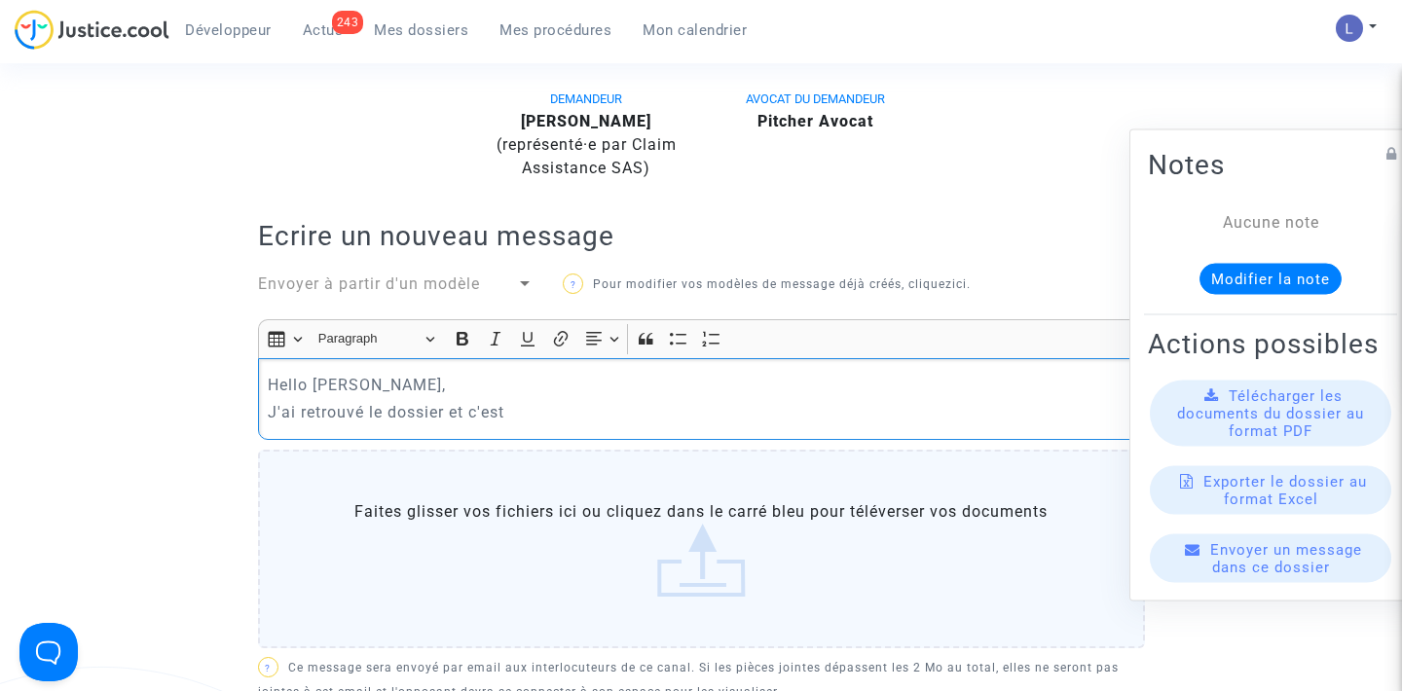
click at [413, 381] on p "Hello Laurène," at bounding box center [701, 385] width 867 height 24
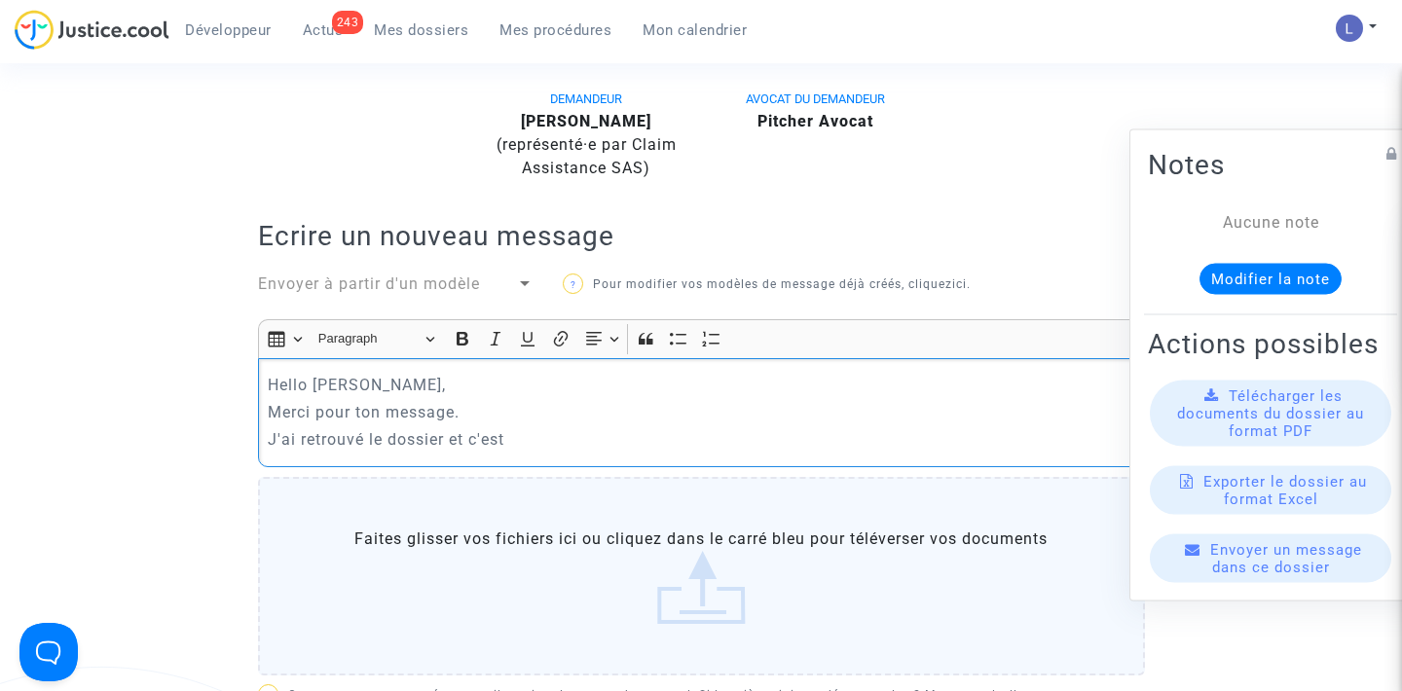
click at [524, 455] on div "Hello Laurène, Merci pour ton message. J'ai retrouvé le dossier et c'est" at bounding box center [701, 412] width 887 height 109
click at [277, 436] on p "J'ai retrouvé le dossier et c'est clôturé" at bounding box center [701, 440] width 867 height 24
click at [785, 449] on p "Avec un peu de sorcellerie j'ai retrouvé le dossier et c'est clôturé" at bounding box center [701, 440] width 867 height 24
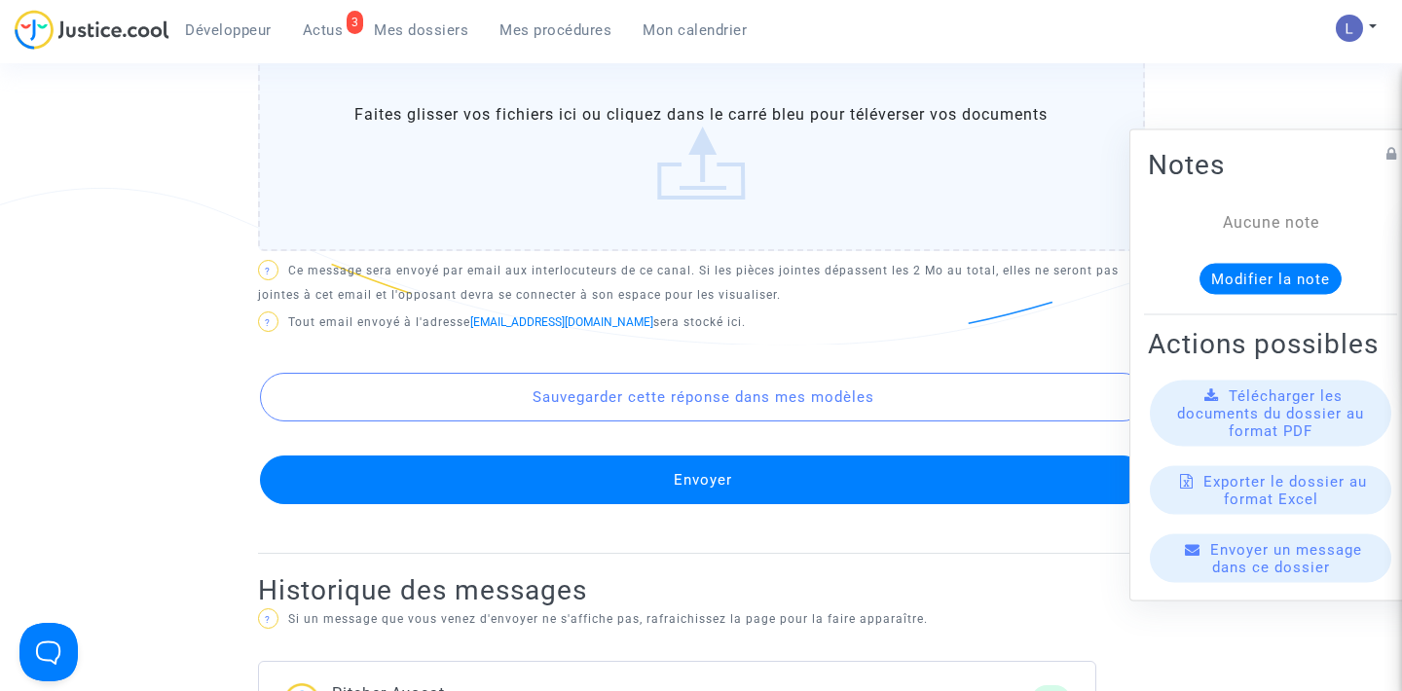
scroll to position [1017, 0]
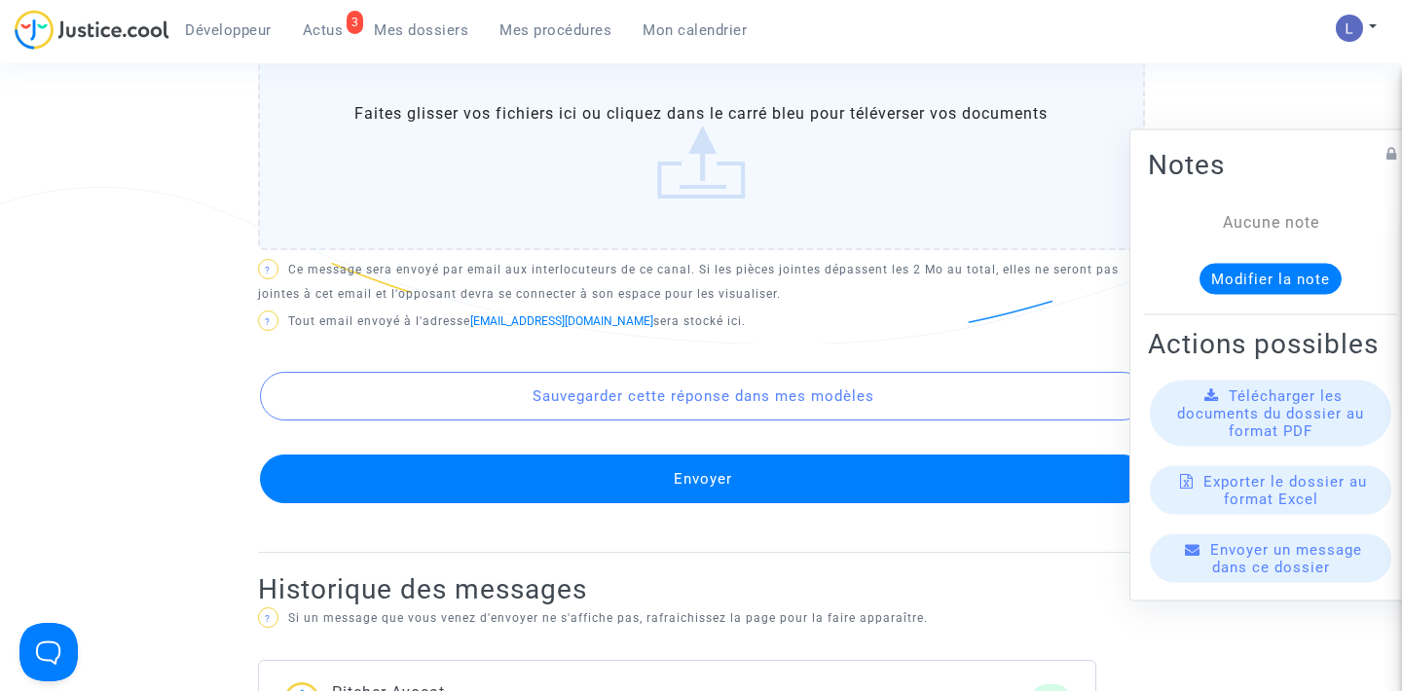
click at [546, 482] on button "Envoyer" at bounding box center [703, 479] width 887 height 49
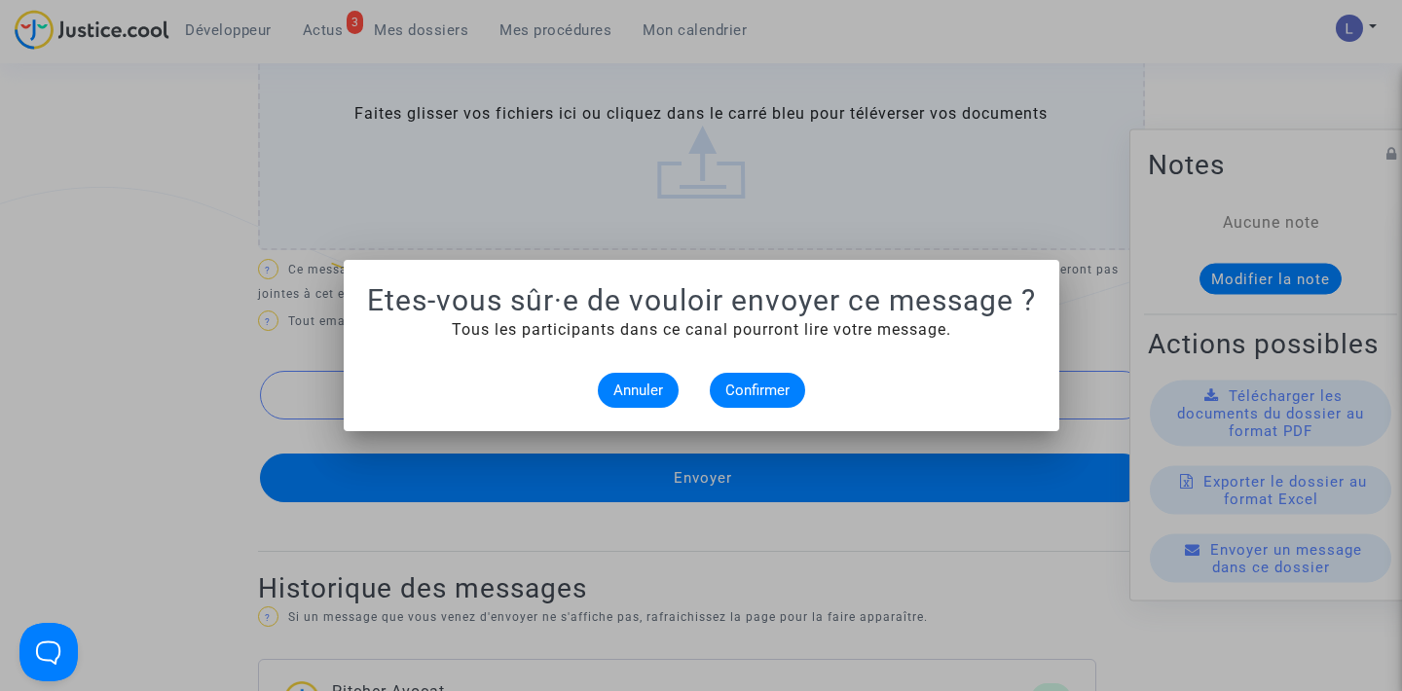
scroll to position [0, 0]
click at [751, 392] on span "Confirmer" at bounding box center [758, 391] width 64 height 18
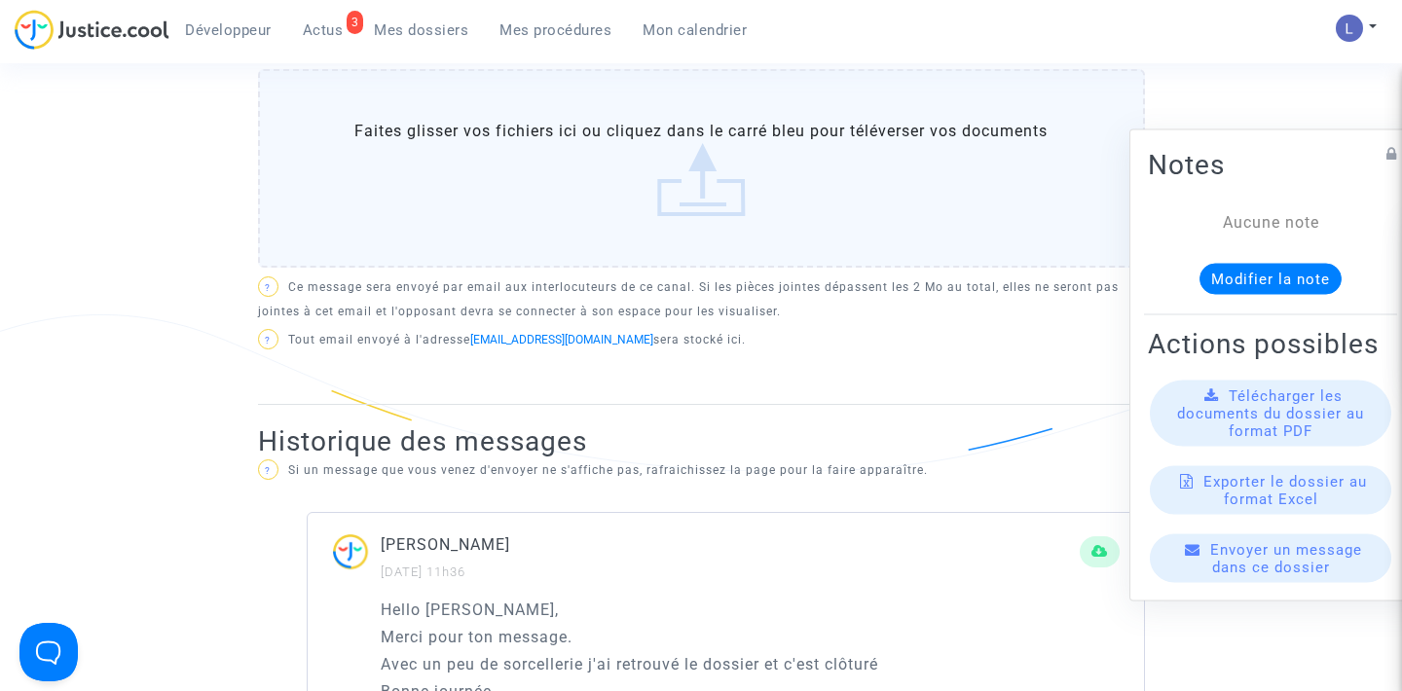
scroll to position [690, 0]
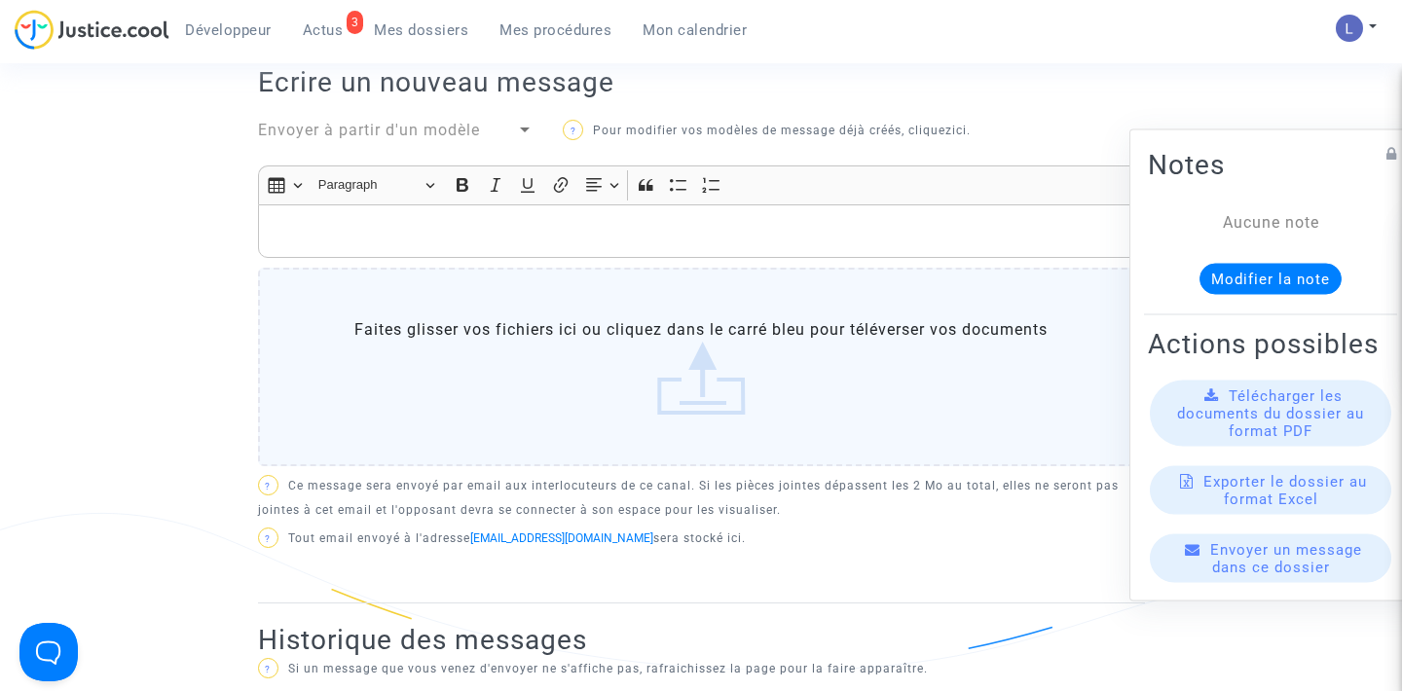
click at [341, 29] on span "Actus" at bounding box center [323, 30] width 41 height 18
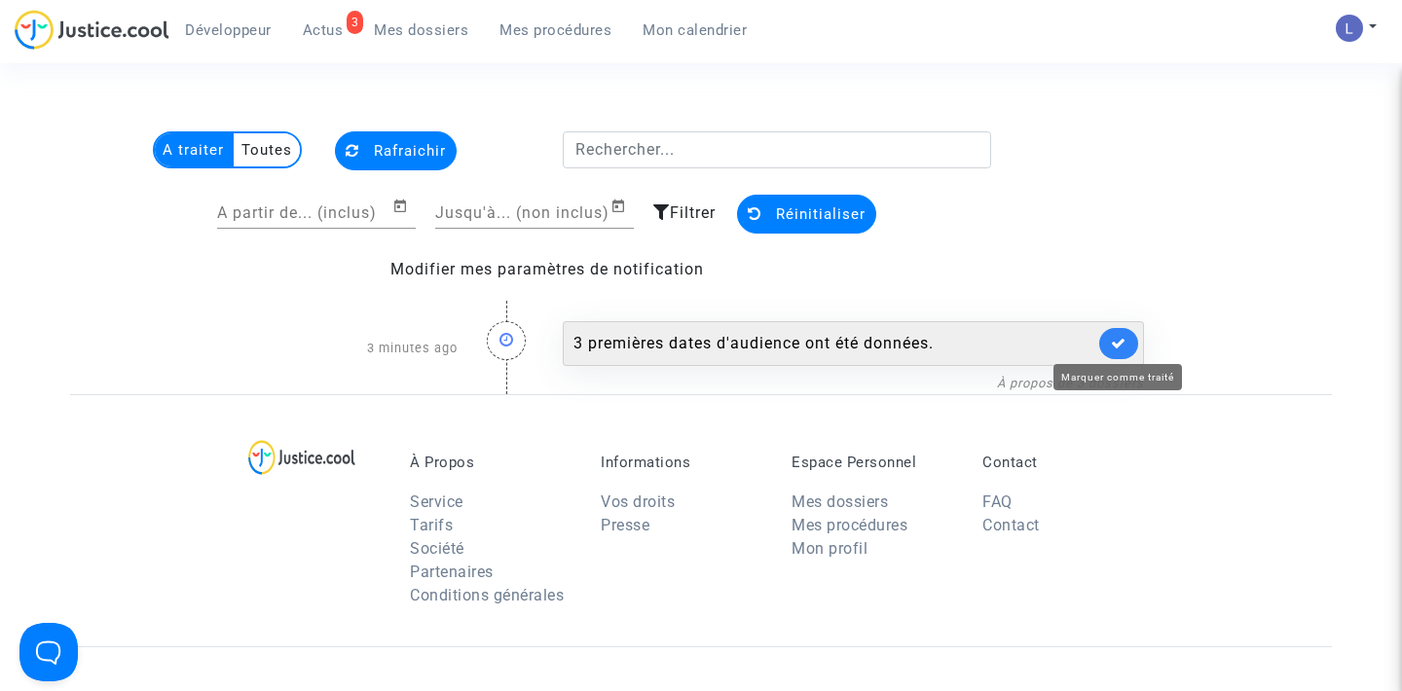
click at [1123, 344] on icon at bounding box center [1119, 343] width 16 height 15
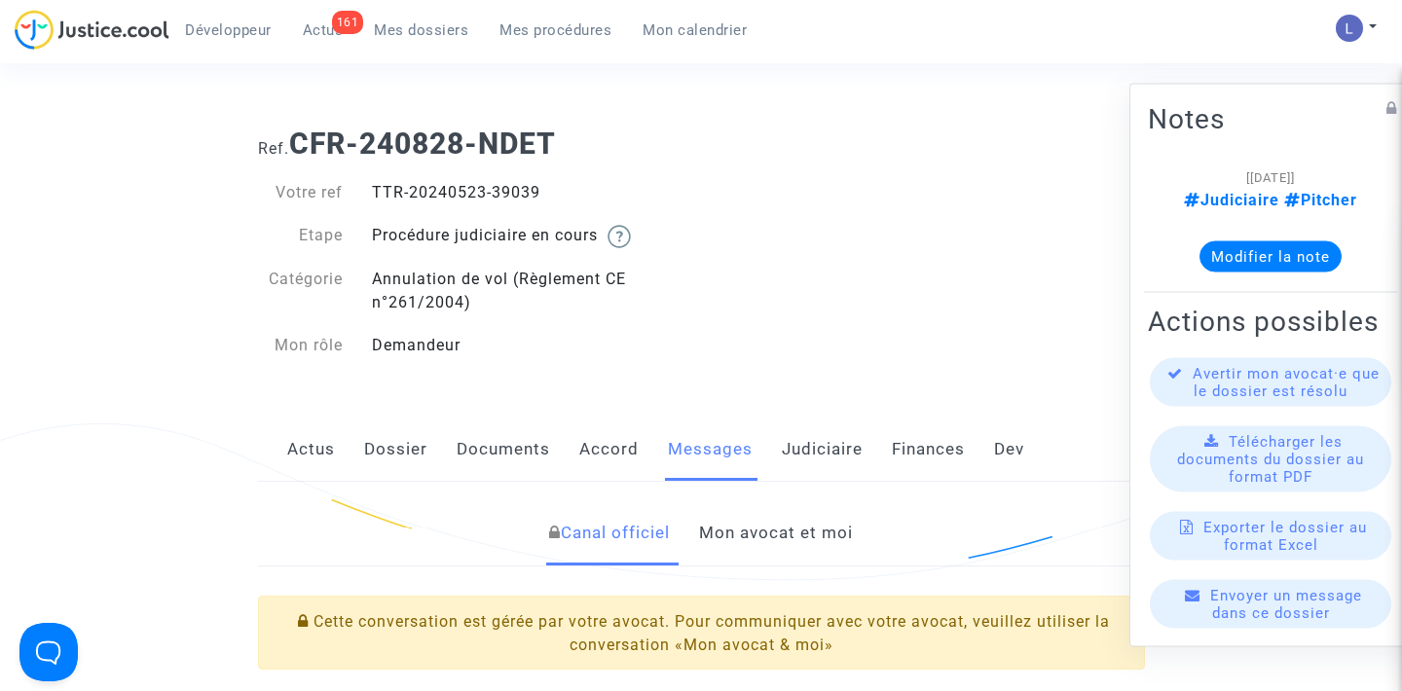
click at [779, 530] on link "Mon avocat et moi" at bounding box center [776, 534] width 154 height 64
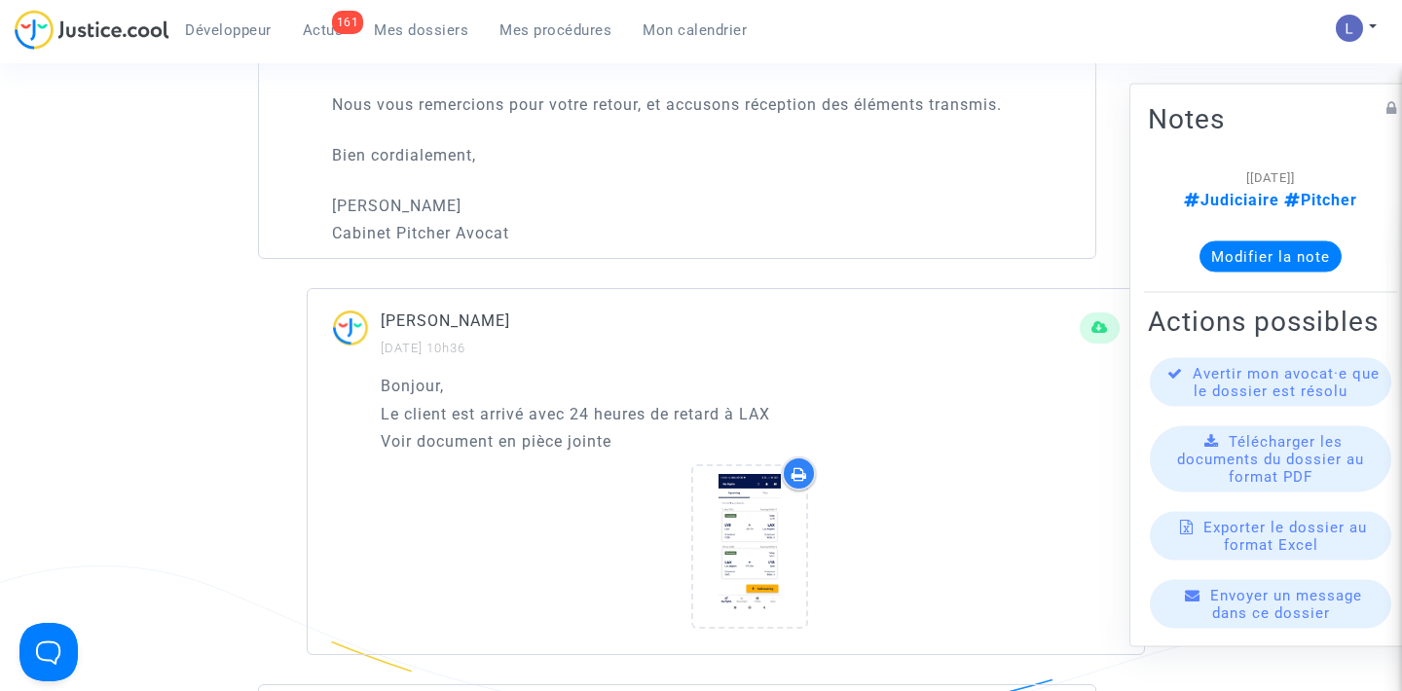
scroll to position [1419, 0]
